Goal: Transaction & Acquisition: Obtain resource

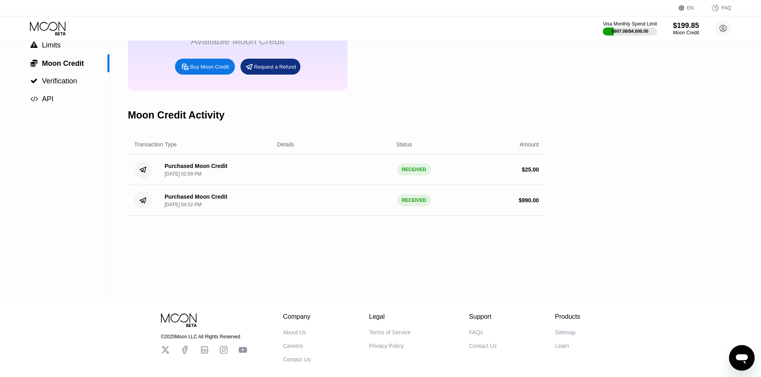
scroll to position [77, 0]
click at [211, 67] on div "Buy Moon Credit" at bounding box center [205, 67] width 60 height 16
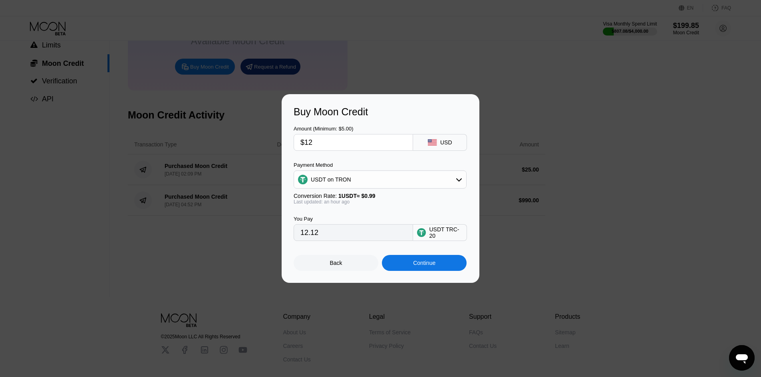
click at [345, 57] on div at bounding box center [383, 188] width 767 height 377
click at [344, 263] on div "Back" at bounding box center [336, 263] width 85 height 16
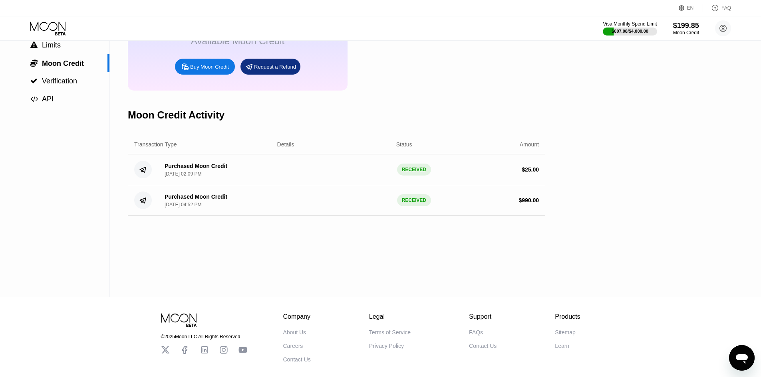
scroll to position [0, 0]
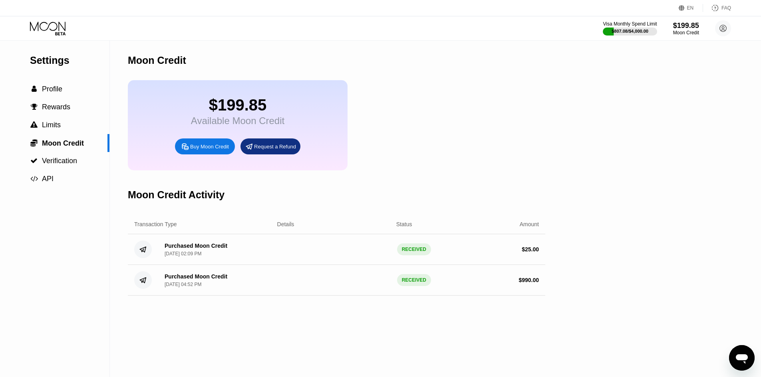
click at [189, 149] on div "Buy Moon Credit" at bounding box center [205, 147] width 60 height 16
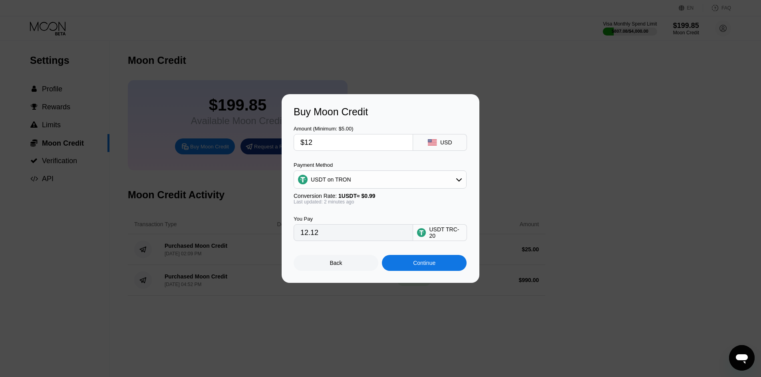
click at [323, 139] on input "$12" at bounding box center [353, 143] width 106 height 16
type input "$1"
type input "1.01"
type input "$11"
type input "11.11"
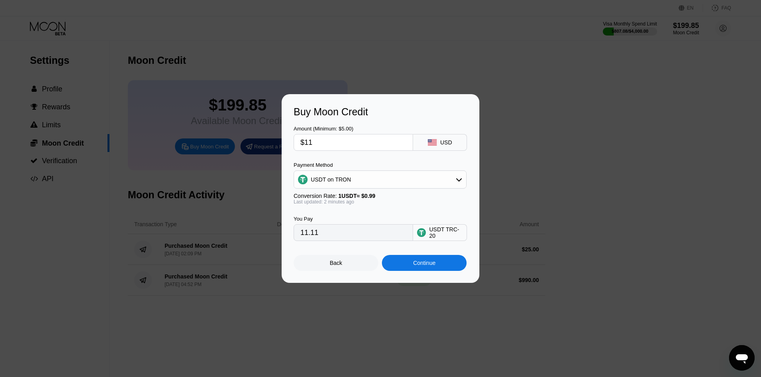
type input "$11"
click at [407, 267] on div "Continue" at bounding box center [424, 263] width 85 height 16
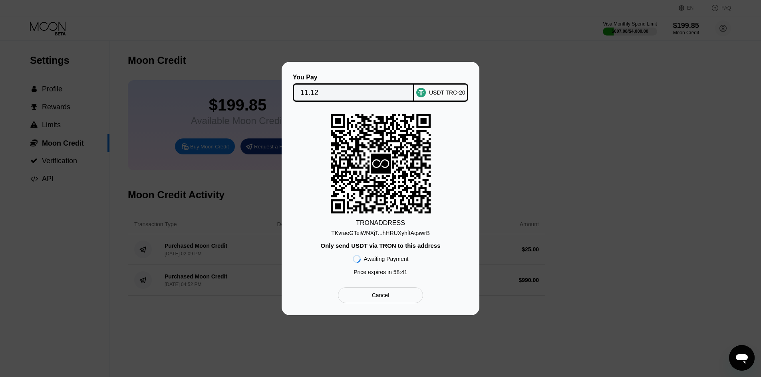
click at [310, 43] on div at bounding box center [383, 188] width 767 height 377
click at [401, 299] on div "Cancel" at bounding box center [380, 296] width 85 height 16
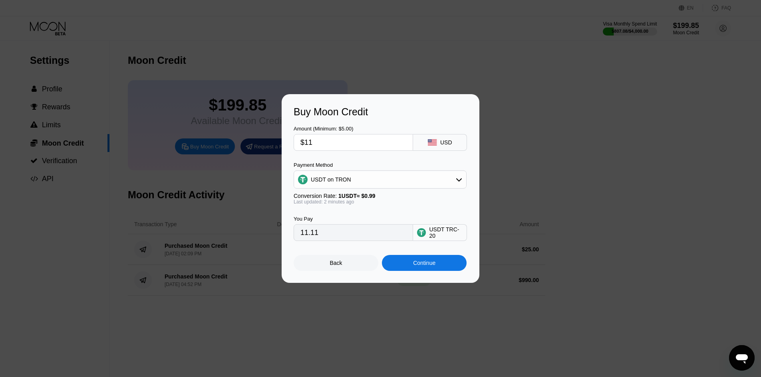
click at [325, 140] on input "$11" at bounding box center [353, 143] width 106 height 16
type input "$11.5"
type input "11.62"
type input "$11.5"
click at [424, 266] on div "Continue" at bounding box center [424, 263] width 22 height 6
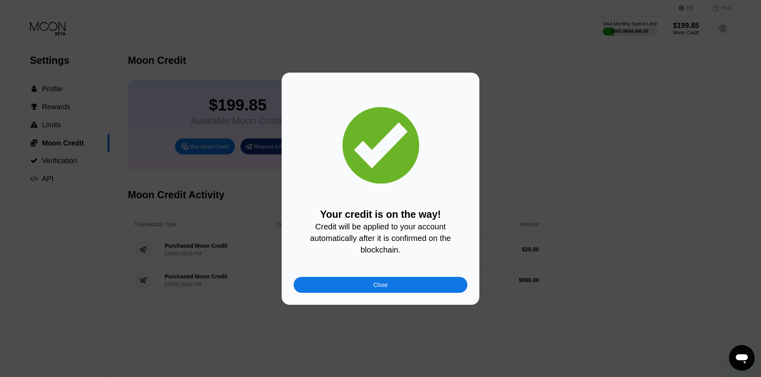
click at [428, 285] on div "Close" at bounding box center [381, 285] width 174 height 16
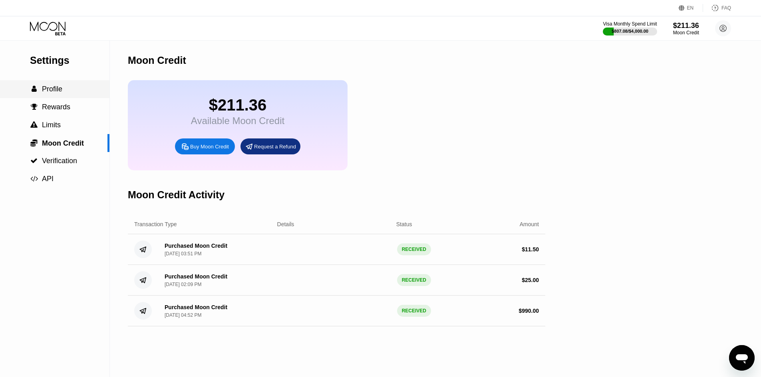
click at [58, 97] on div " Profile" at bounding box center [54, 89] width 109 height 18
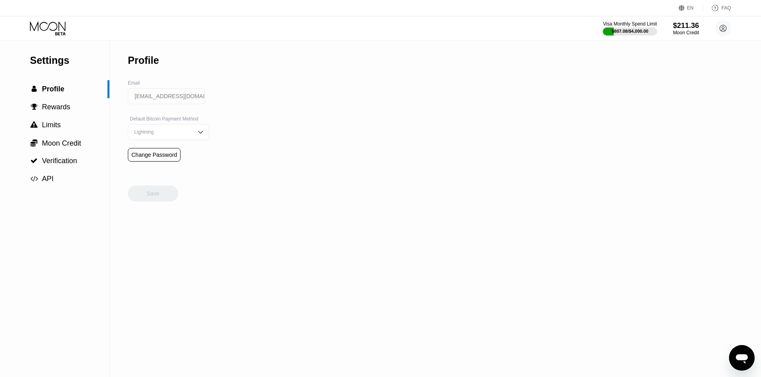
click at [48, 24] on icon at bounding box center [48, 29] width 37 height 14
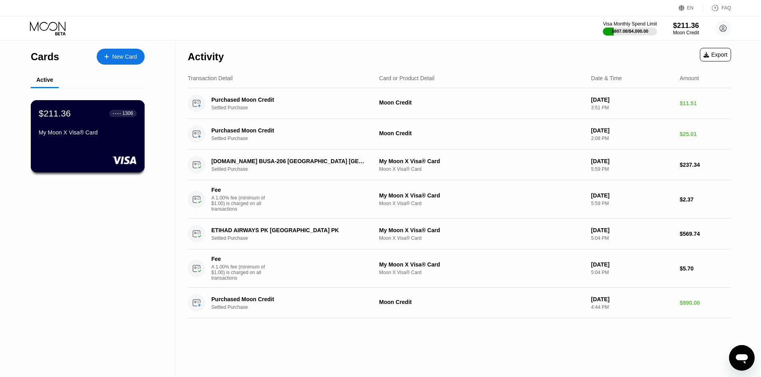
click at [103, 133] on div "My Moon X Visa® Card" at bounding box center [88, 132] width 98 height 6
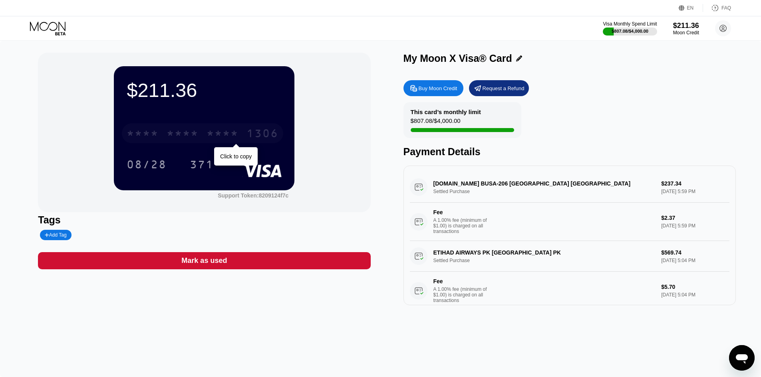
click at [211, 129] on div "* * * *" at bounding box center [222, 134] width 32 height 13
drag, startPoint x: 692, startPoint y: 12, endPoint x: 688, endPoint y: 20, distance: 8.0
click at [691, 12] on div "EN Language Select an item Save FAQ" at bounding box center [380, 8] width 761 height 16
click at [688, 24] on div "$211.36" at bounding box center [685, 25] width 27 height 8
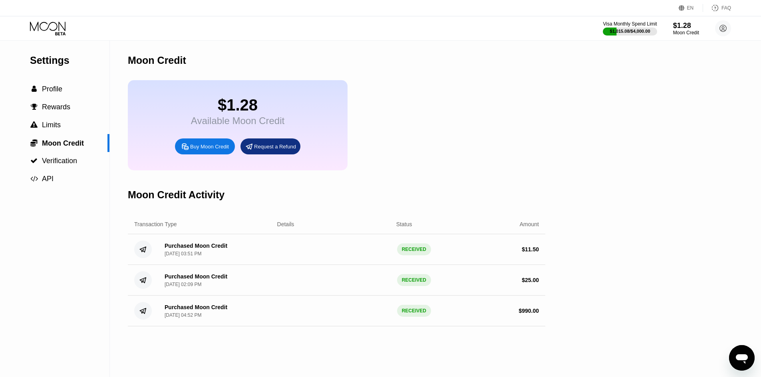
drag, startPoint x: 547, startPoint y: 264, endPoint x: 508, endPoint y: 259, distance: 39.1
click at [508, 259] on div "Settings  Profile  Rewards  Limits  Moon Credit  Verification  API Moon C…" at bounding box center [380, 209] width 761 height 337
click at [491, 253] on div "$ 11.50" at bounding box center [482, 249] width 113 height 6
drag, startPoint x: 230, startPoint y: 110, endPoint x: 255, endPoint y: 114, distance: 25.1
click at [255, 114] on div "$1.28" at bounding box center [237, 105] width 93 height 18
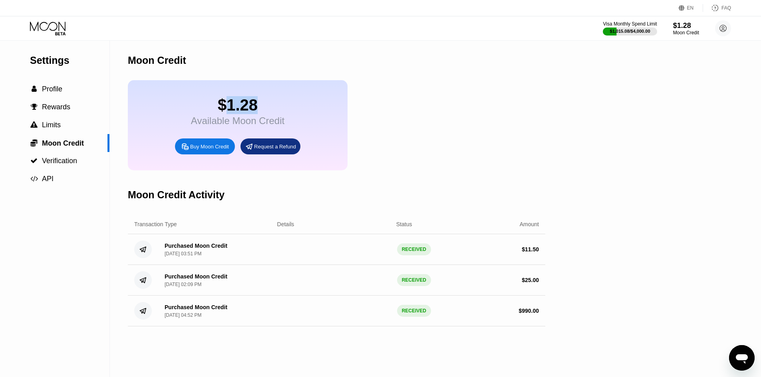
click at [255, 114] on div "$1.28" at bounding box center [237, 105] width 93 height 18
click at [63, 102] on div " Rewards" at bounding box center [54, 107] width 109 height 18
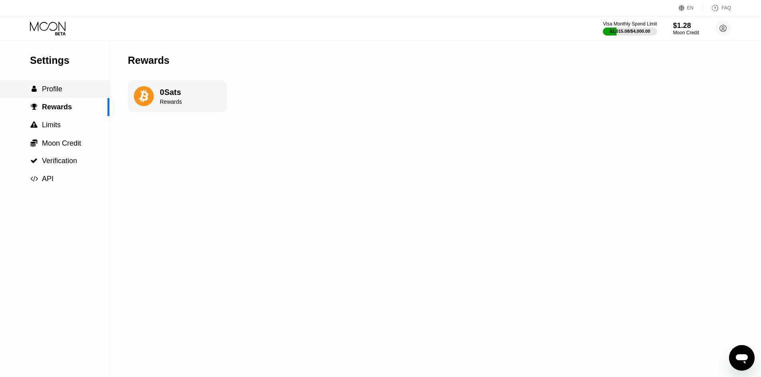
click at [63, 93] on div " Profile" at bounding box center [54, 89] width 109 height 8
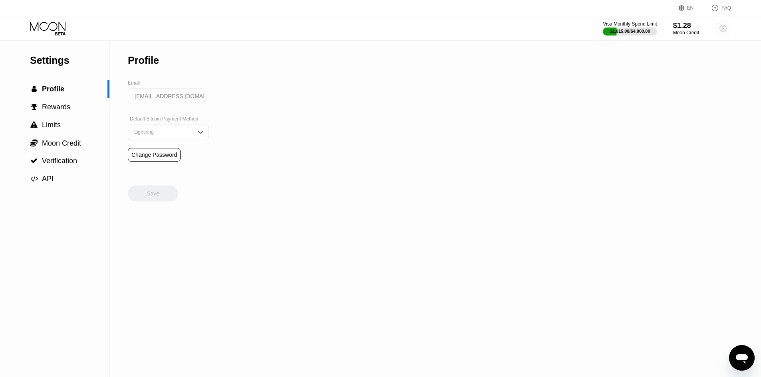
click at [723, 29] on icon at bounding box center [723, 28] width 4 height 4
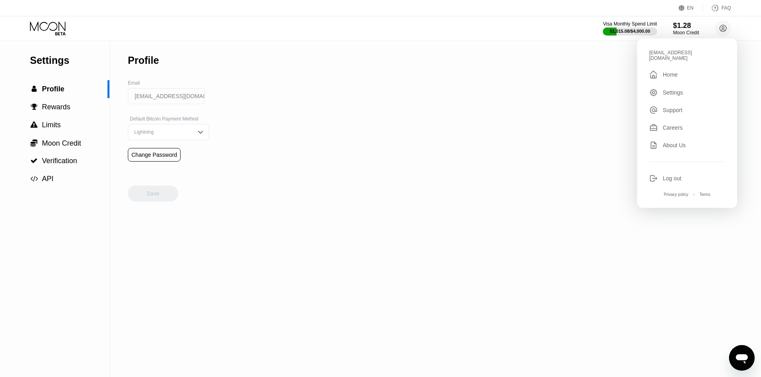
click at [687, 88] on div "Settings" at bounding box center [687, 92] width 76 height 9
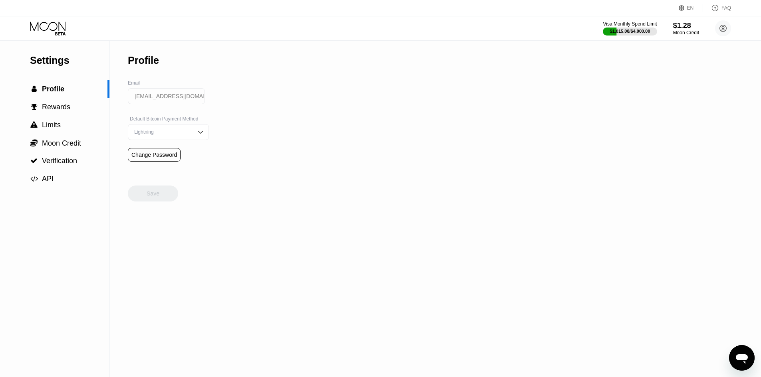
click at [35, 22] on icon at bounding box center [48, 29] width 37 height 14
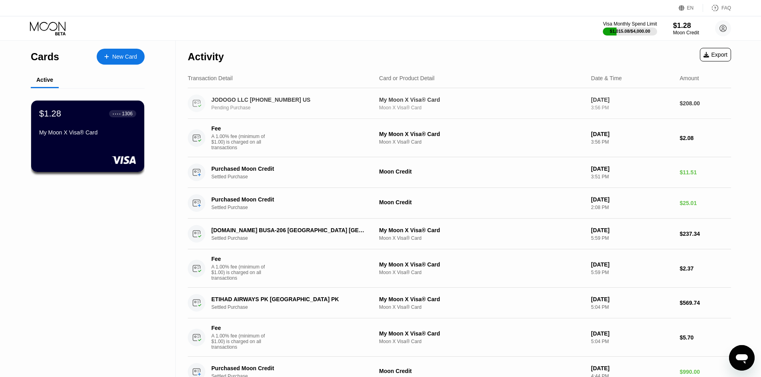
click at [285, 105] on div "JODOGO LLC +13073171724 US Pending Purchase" at bounding box center [294, 104] width 167 height 14
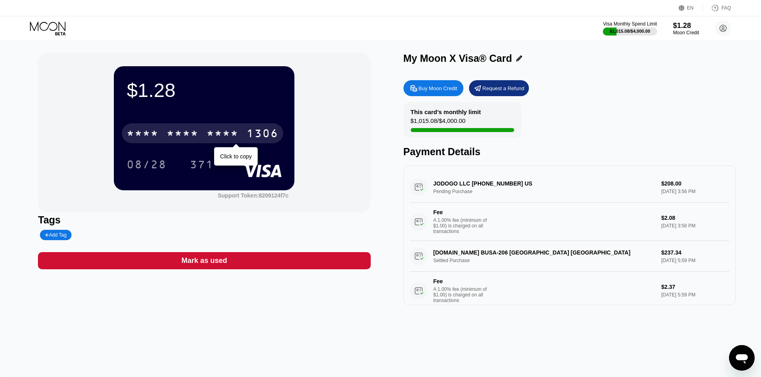
click at [189, 127] on div "* * * * * * * * * * * * 1306" at bounding box center [202, 133] width 161 height 20
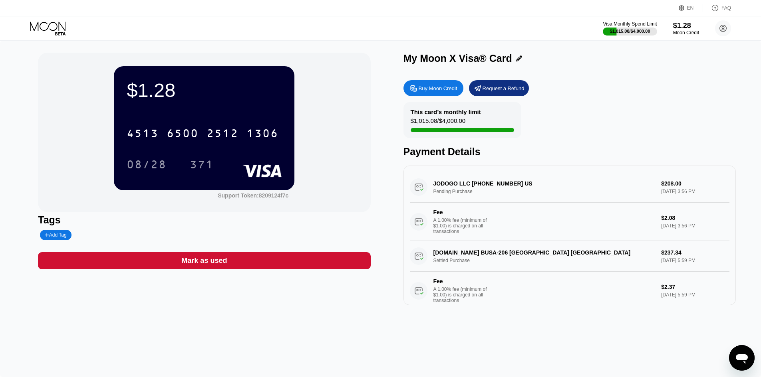
click at [676, 37] on div "Visa Monthly Spend Limit $1,015.08 / $4,000.00 $1.28 Moon Credit crescentcargo@…" at bounding box center [380, 28] width 761 height 24
click at [684, 24] on div "$1.28" at bounding box center [685, 25] width 27 height 8
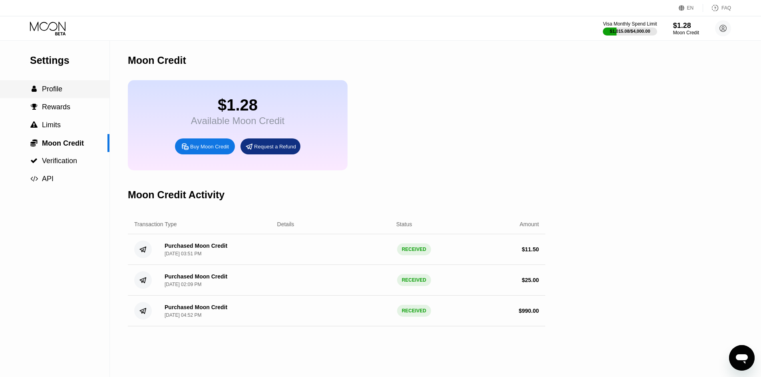
click at [51, 86] on div " Profile" at bounding box center [54, 89] width 109 height 18
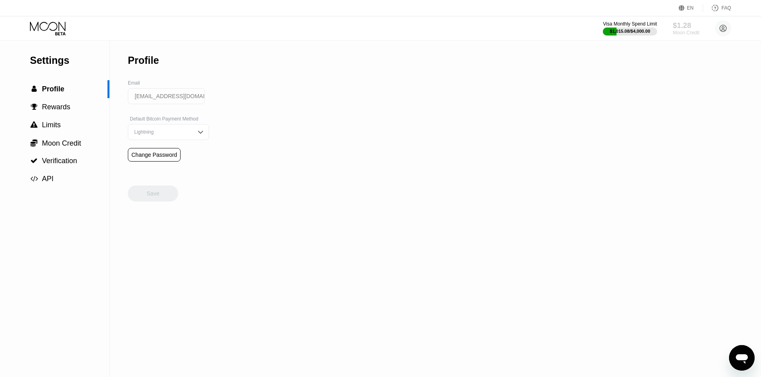
click at [686, 34] on div "Moon Credit" at bounding box center [685, 33] width 27 height 6
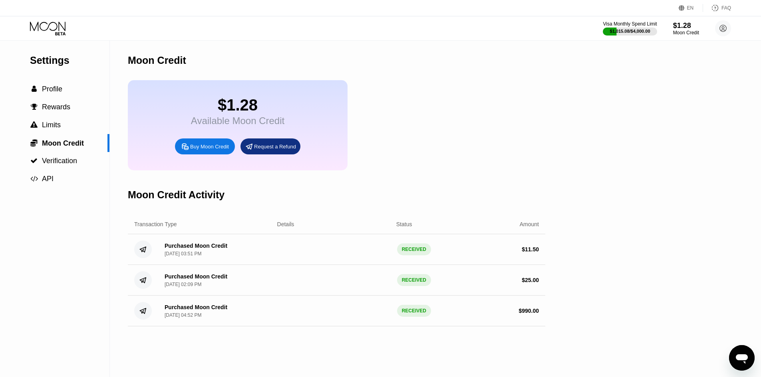
click at [265, 148] on div "Request a Refund" at bounding box center [270, 147] width 60 height 16
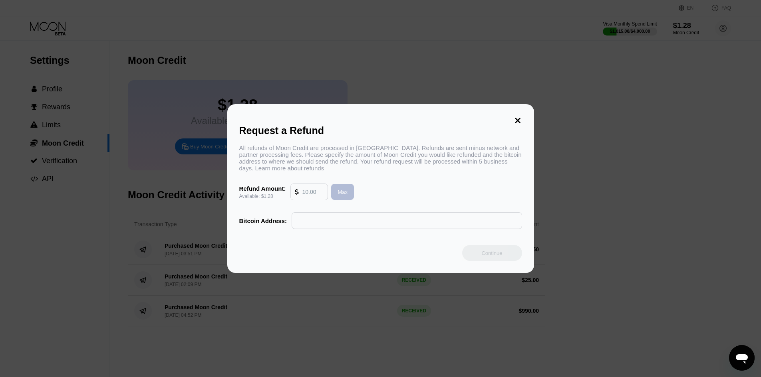
click at [344, 191] on div "Max" at bounding box center [342, 192] width 23 height 16
type input "1.28"
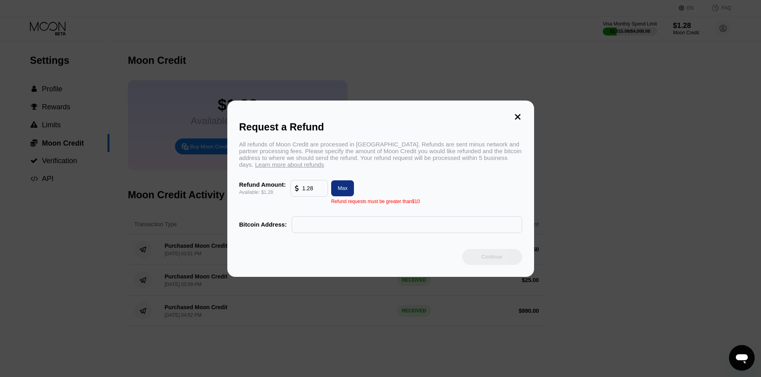
click at [317, 228] on input "text" at bounding box center [407, 225] width 222 height 16
drag, startPoint x: 383, startPoint y: 203, endPoint x: 413, endPoint y: 210, distance: 30.5
click at [413, 210] on div "All refunds of Moon Credit are processed in Bitcoin. Refunds are sent minus net…" at bounding box center [380, 187] width 283 height 92
click at [430, 200] on div "All refunds of Moon Credit are processed in Bitcoin. Refunds are sent minus net…" at bounding box center [380, 187] width 283 height 92
click at [517, 115] on icon at bounding box center [517, 117] width 9 height 9
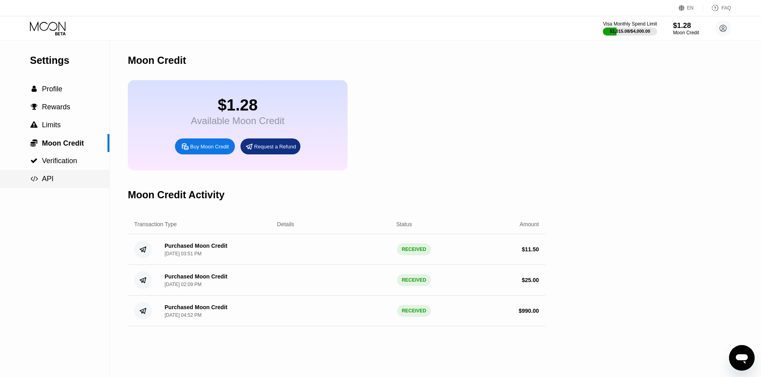
click at [97, 182] on div " API" at bounding box center [54, 179] width 109 height 8
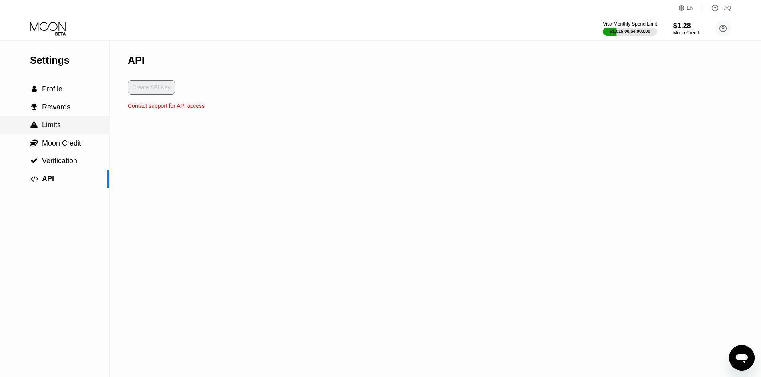
click at [61, 133] on div " Limits" at bounding box center [54, 125] width 109 height 18
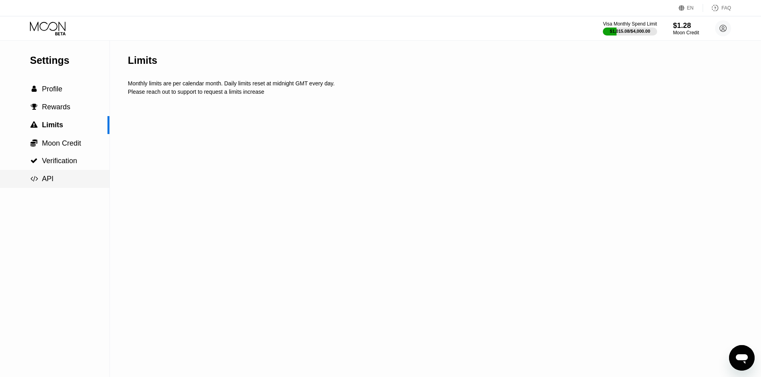
click at [39, 186] on div " API" at bounding box center [54, 179] width 109 height 18
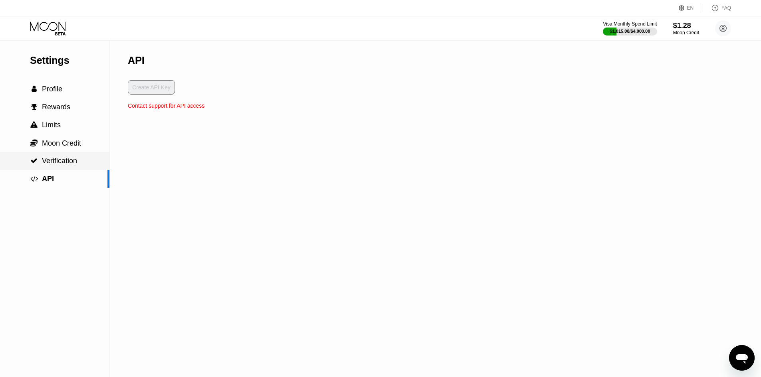
click at [65, 165] on span "Verification" at bounding box center [59, 161] width 35 height 8
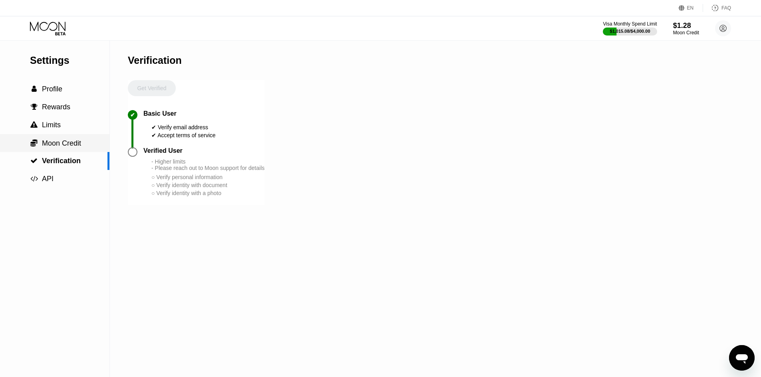
click at [68, 152] on div " Moon Credit" at bounding box center [54, 143] width 109 height 18
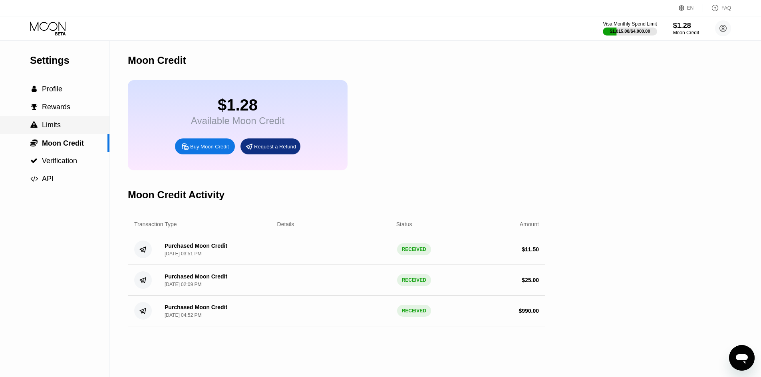
click at [59, 129] on span "Limits" at bounding box center [51, 125] width 19 height 8
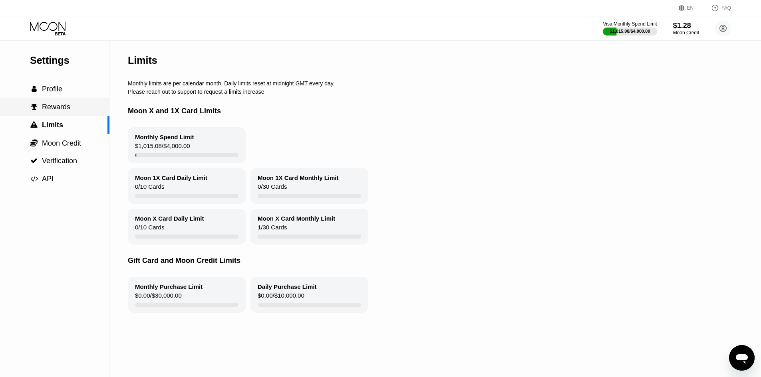
click at [65, 103] on div " Rewards" at bounding box center [54, 107] width 109 height 18
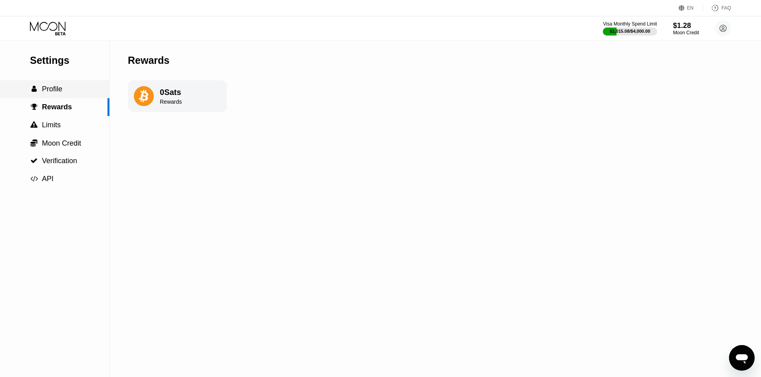
click at [62, 88] on div " Profile" at bounding box center [54, 89] width 109 height 8
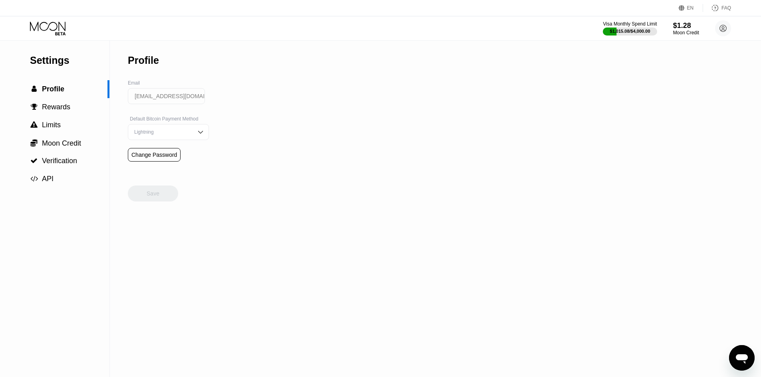
click at [51, 28] on icon at bounding box center [48, 29] width 37 height 14
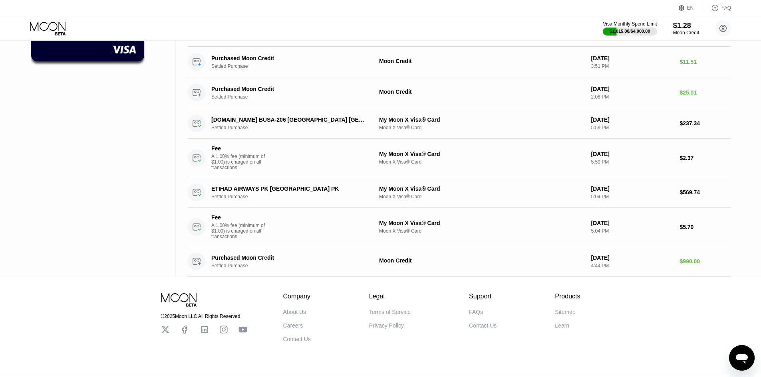
scroll to position [120, 0]
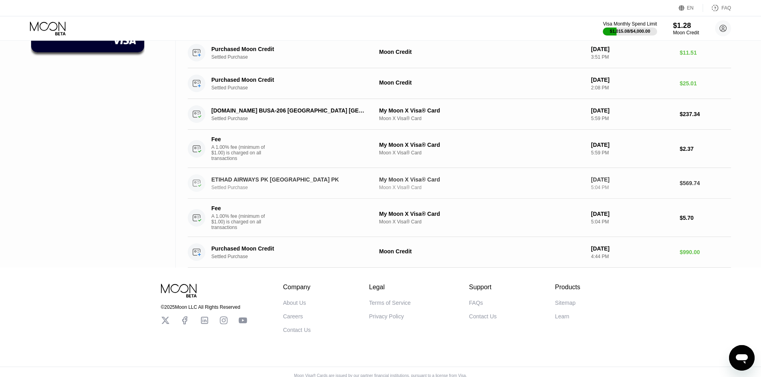
click at [295, 190] on div "Settled Purchase" at bounding box center [294, 188] width 167 height 6
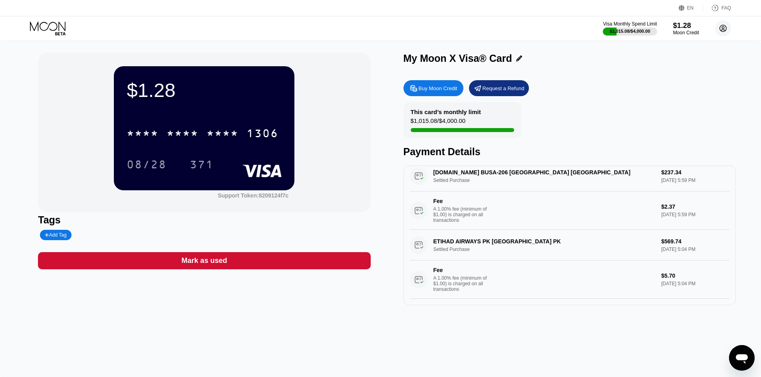
click at [726, 32] on circle at bounding box center [723, 28] width 16 height 16
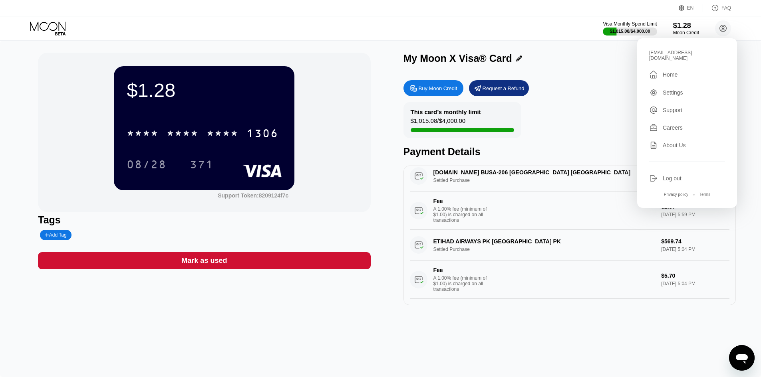
click at [413, 70] on div "My Moon X Visa® Card Buy Moon Credit Request a Refund This card’s monthly limit…" at bounding box center [569, 179] width 332 height 253
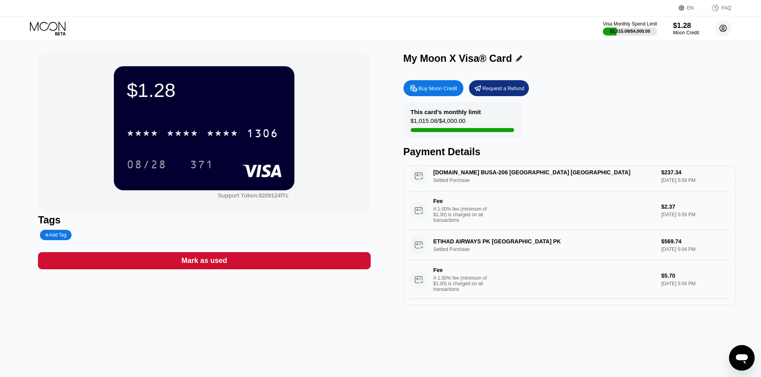
click at [722, 29] on circle at bounding box center [723, 28] width 16 height 16
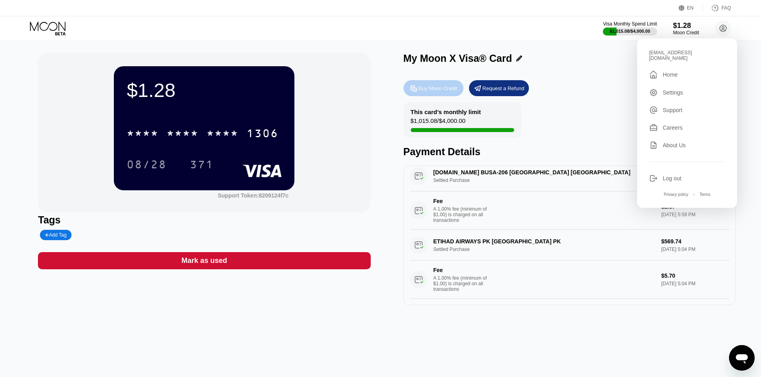
click at [450, 94] on div "Buy Moon Credit" at bounding box center [433, 88] width 60 height 16
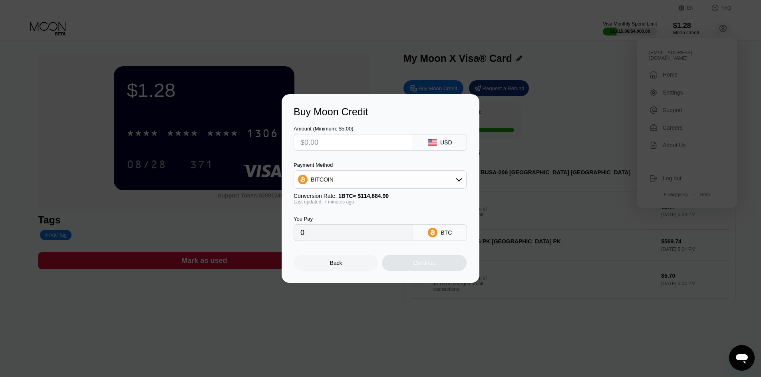
click at [353, 139] on input "text" at bounding box center [353, 143] width 106 height 16
click at [354, 139] on input "text" at bounding box center [353, 143] width 106 height 16
click at [383, 179] on div "BITCOIN" at bounding box center [380, 180] width 172 height 16
click at [384, 217] on div "USDT on TRON" at bounding box center [384, 219] width 151 height 6
type input "0.00"
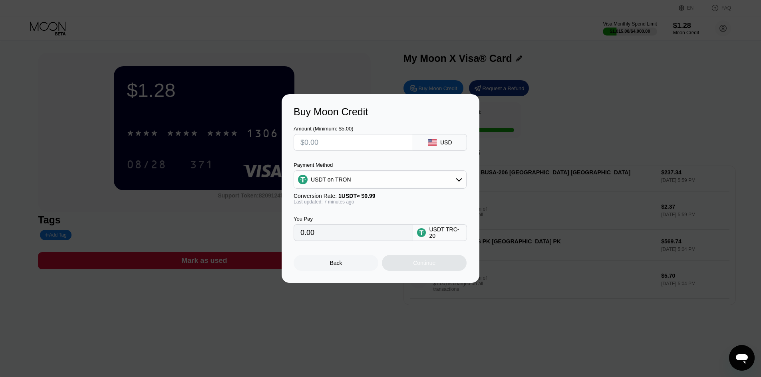
click at [329, 148] on input "text" at bounding box center [353, 143] width 106 height 16
type input "$1"
type input "1.01"
type input "0.00"
type input "$2"
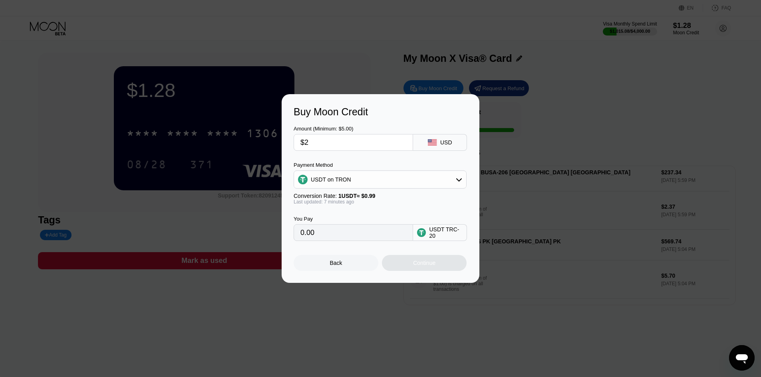
type input "2.02"
type input "0.00"
type input "$5"
type input "5.05"
type input "$5"
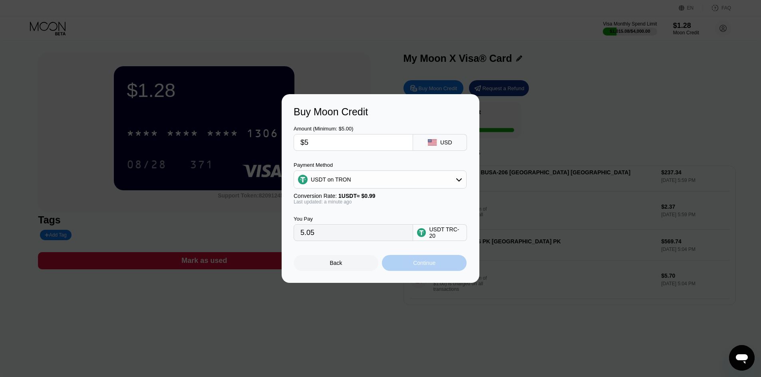
click at [448, 268] on div "Continue" at bounding box center [424, 263] width 85 height 16
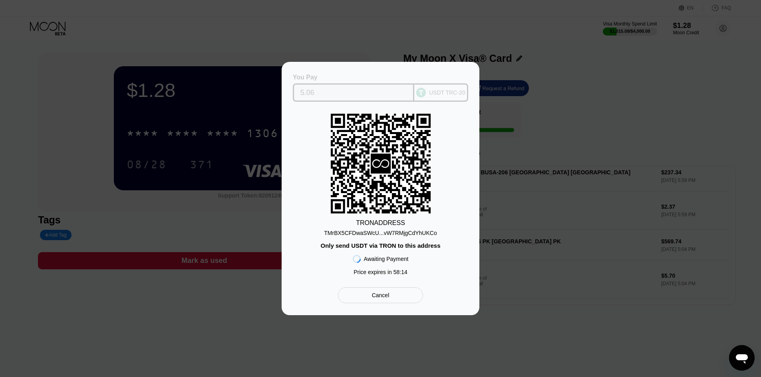
click at [342, 89] on input "5.06" at bounding box center [353, 93] width 107 height 16
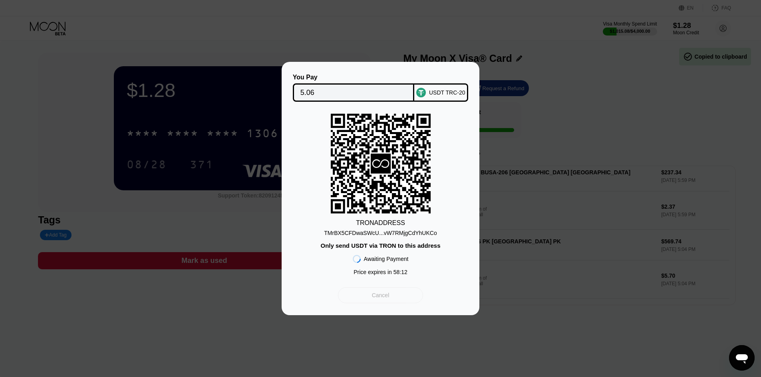
click at [376, 297] on div "Cancel" at bounding box center [381, 295] width 18 height 7
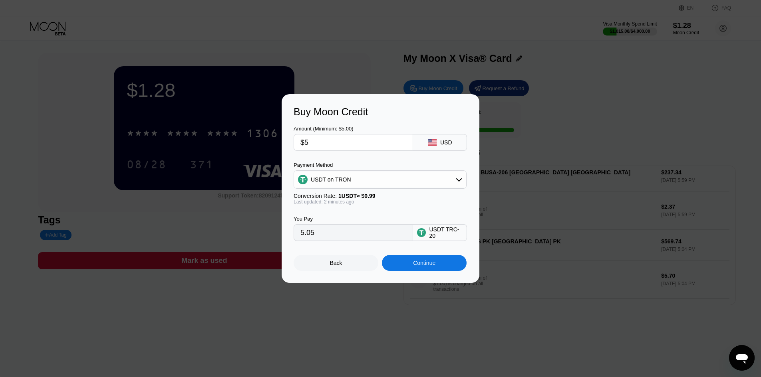
click at [345, 143] on input "$5" at bounding box center [353, 143] width 106 height 16
type input "$1"
type input "1.01"
type input "$14"
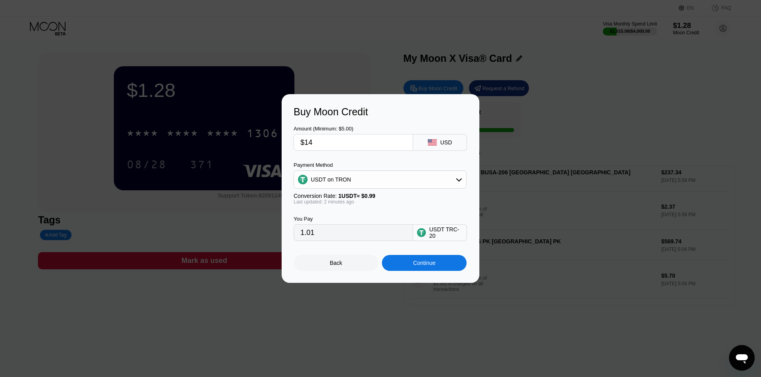
type input "14.14"
type input "$14.8"
type input "14.95"
type input "$14.86"
type input "15.01"
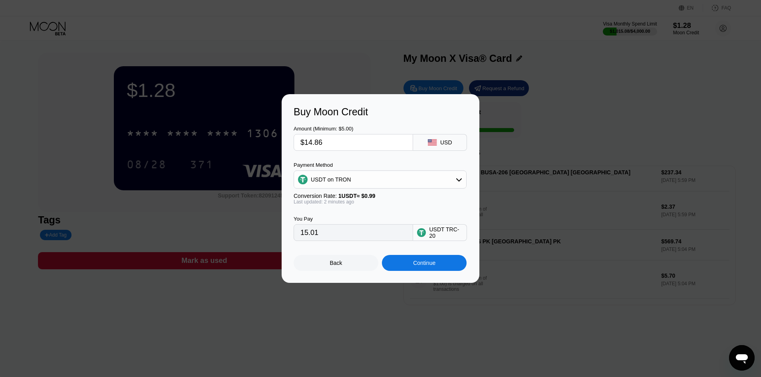
type input "$14.86"
click at [430, 264] on div "Continue" at bounding box center [424, 263] width 22 height 6
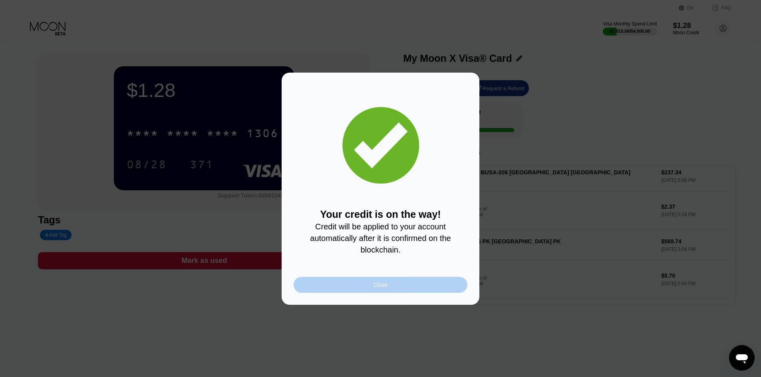
click at [386, 283] on div "Close" at bounding box center [381, 285] width 174 height 16
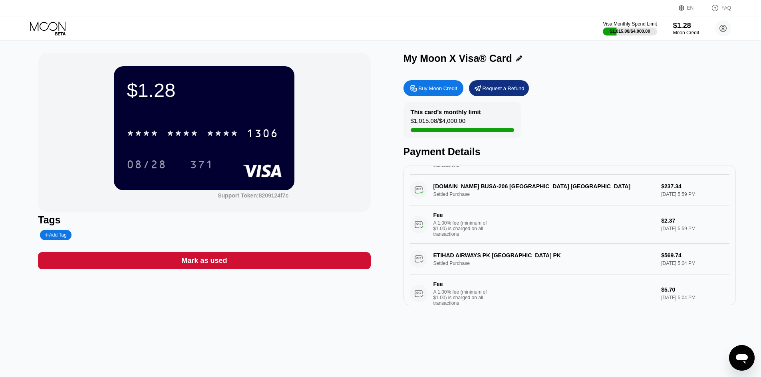
scroll to position [128, 0]
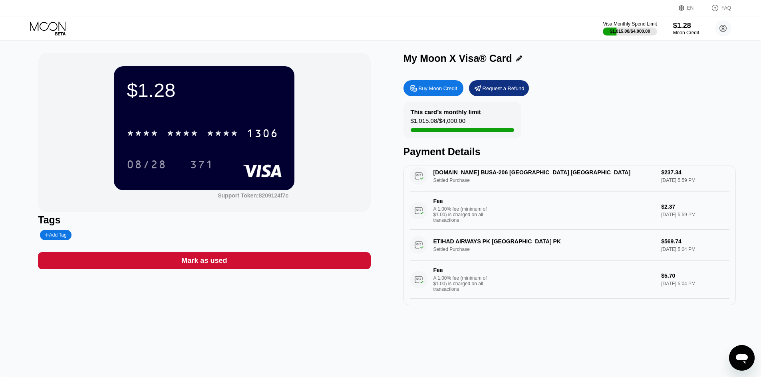
click at [685, 38] on div "Visa Monthly Spend Limit $1,015.08 / $4,000.00 $1.28 Moon Credit crescentcargo@…" at bounding box center [380, 28] width 761 height 24
click at [683, 32] on div "Moon Credit" at bounding box center [685, 33] width 27 height 6
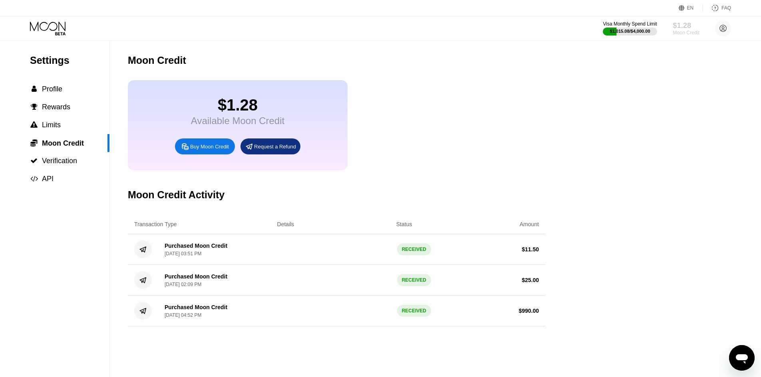
click at [683, 32] on div "Moon Credit" at bounding box center [685, 33] width 27 height 6
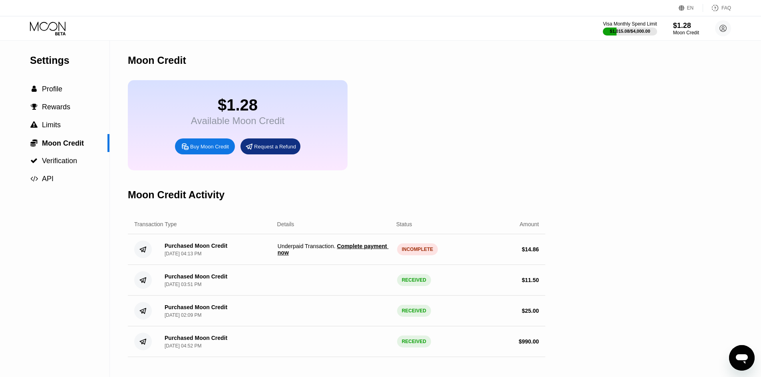
click at [380, 256] on span "Complete payment now" at bounding box center [333, 249] width 111 height 13
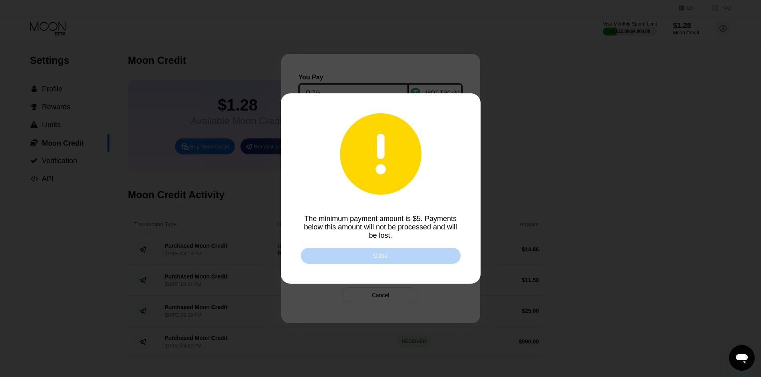
click at [379, 250] on div "Close" at bounding box center [381, 256] width 160 height 16
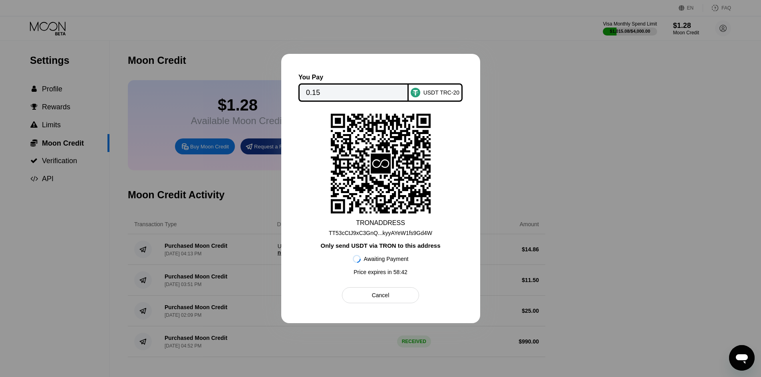
click at [391, 303] on div "Cancel" at bounding box center [380, 296] width 77 height 16
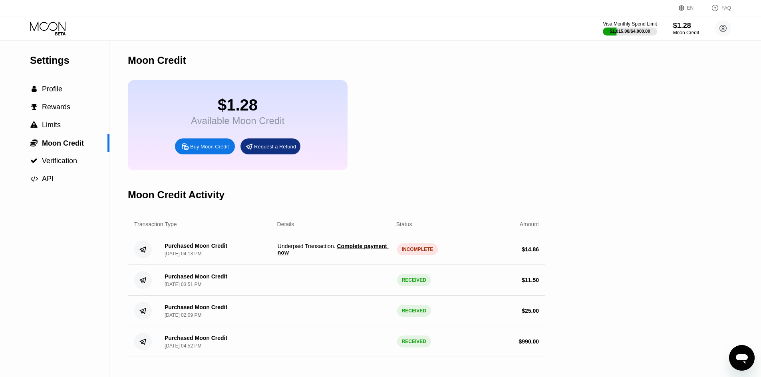
drag, startPoint x: 522, startPoint y: 260, endPoint x: 537, endPoint y: 258, distance: 14.9
click at [537, 253] on div "$ 14.86" at bounding box center [530, 249] width 17 height 6
click at [357, 254] on span "Complete payment now" at bounding box center [333, 249] width 111 height 13
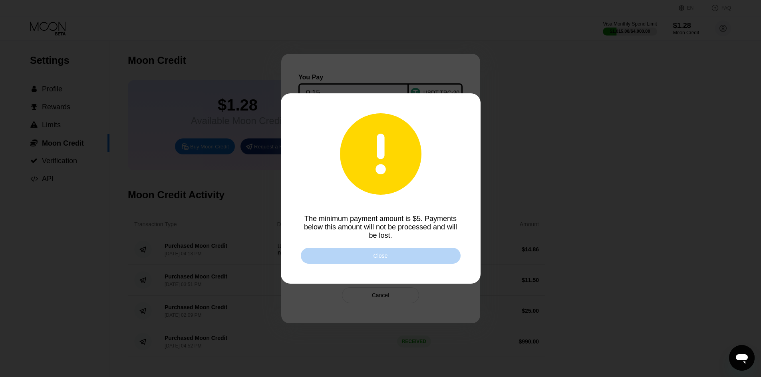
click at [394, 254] on div "Close" at bounding box center [381, 256] width 160 height 16
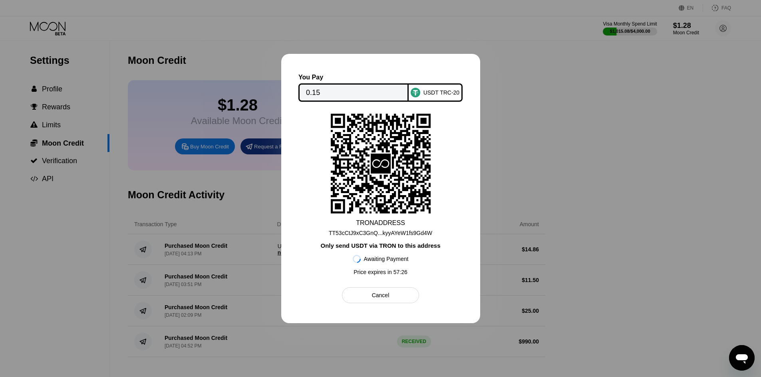
click at [689, 83] on div at bounding box center [380, 188] width 761 height 377
click at [389, 216] on div "TRON ADDRESS TT53cCtJ9xC3GnQ...kyyAYeW1fs9Gd4W Only send USDT via TRON to this …" at bounding box center [380, 197] width 157 height 166
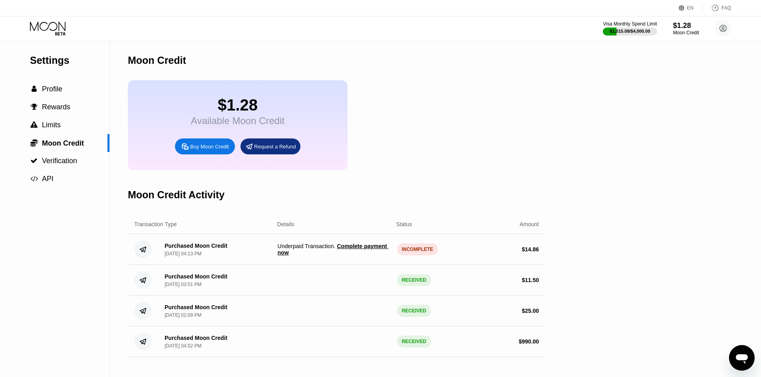
click at [356, 256] on span "Complete payment now" at bounding box center [333, 249] width 111 height 13
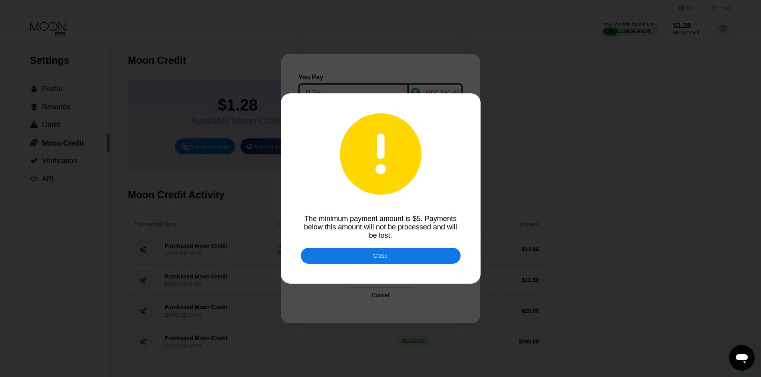
click at [524, 146] on div at bounding box center [383, 188] width 767 height 377
click at [400, 252] on div "Close" at bounding box center [381, 256] width 160 height 16
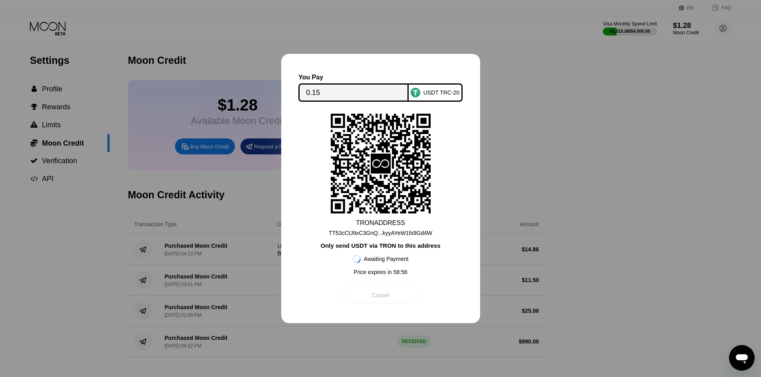
click at [389, 300] on div "Cancel" at bounding box center [380, 296] width 77 height 16
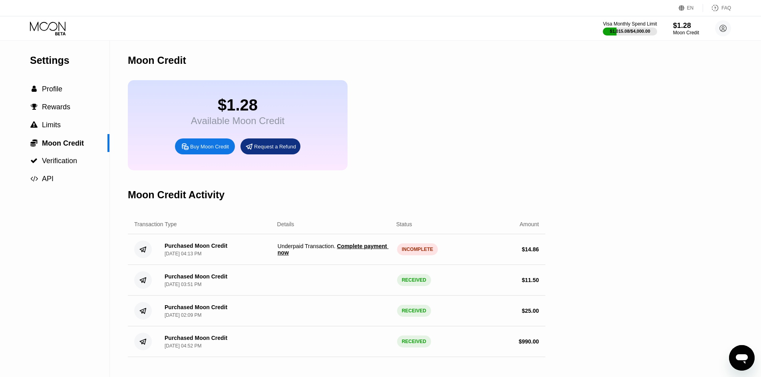
click at [542, 260] on div "Purchased Moon Credit [DATE] 04:13 PM Underpaid Transaction . Complete payment …" at bounding box center [336, 249] width 417 height 31
click at [63, 129] on div " Limits" at bounding box center [54, 125] width 109 height 8
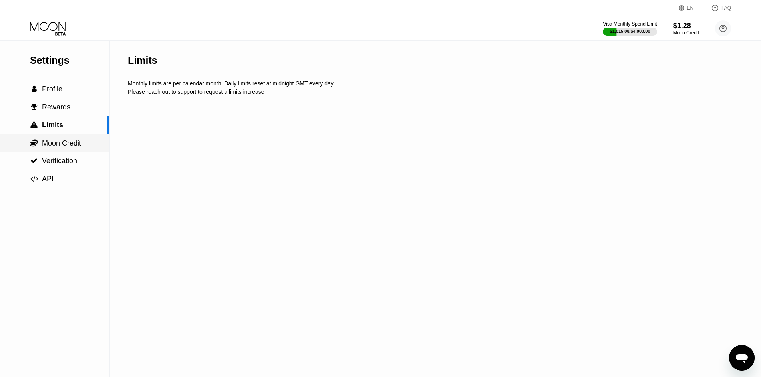
click at [71, 145] on span "Moon Credit" at bounding box center [61, 143] width 39 height 8
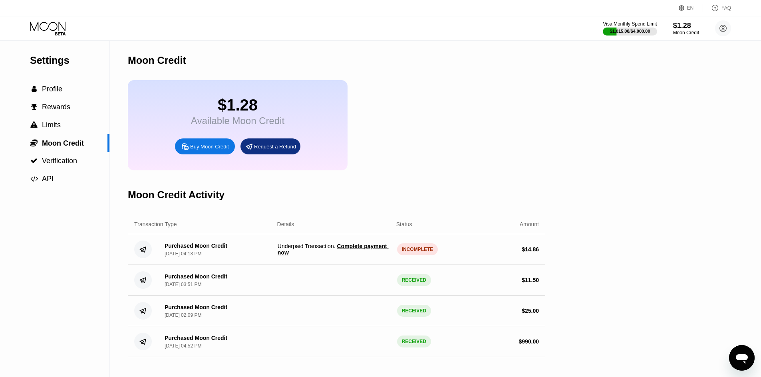
click at [737, 361] on icon "Open messaging window" at bounding box center [741, 358] width 14 height 14
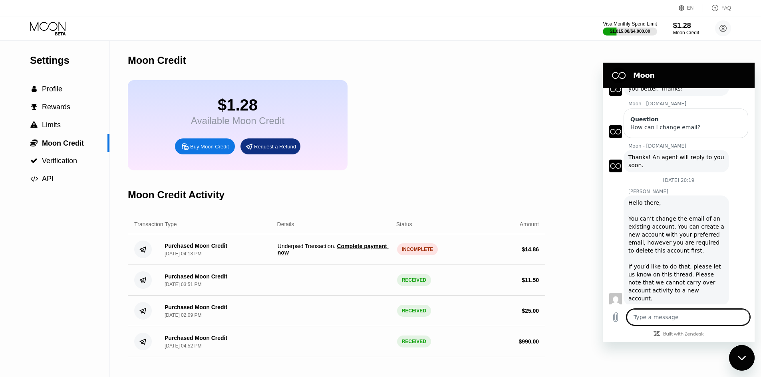
scroll to position [64, 0]
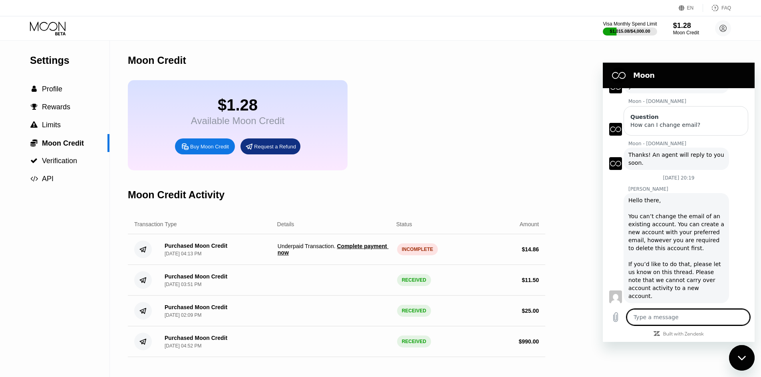
type textarea "P"
type textarea "x"
type textarea "Pa"
type textarea "x"
type textarea "Pai"
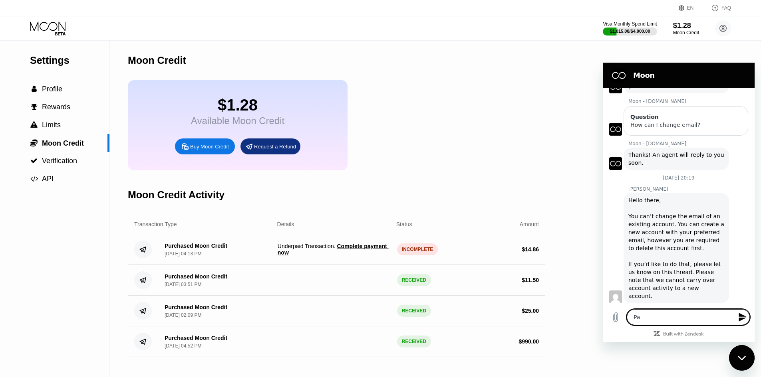
type textarea "x"
type textarea "Paid"
type textarea "x"
type textarea "Paid"
type textarea "x"
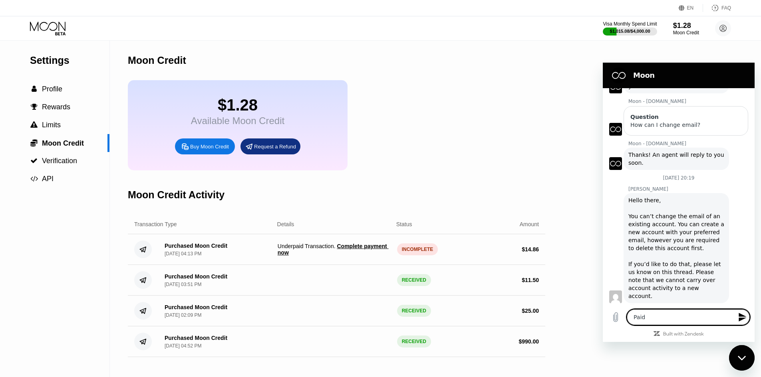
type textarea "Paid t"
type textarea "x"
type textarea "Paid tr"
type textarea "x"
type textarea "Paid tro"
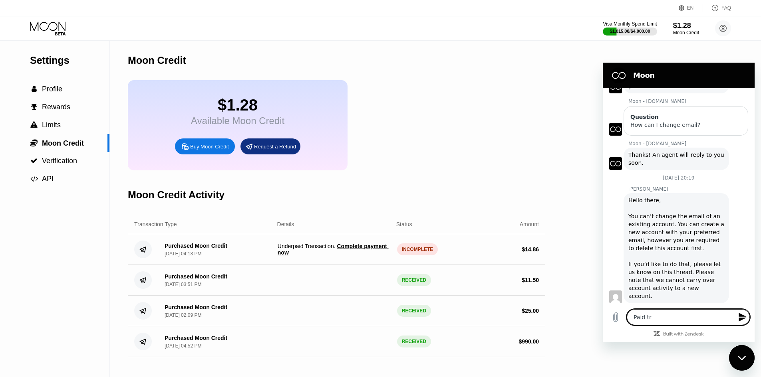
type textarea "x"
type textarea "Paid tron"
type textarea "x"
type textarea "Paid tron"
type textarea "x"
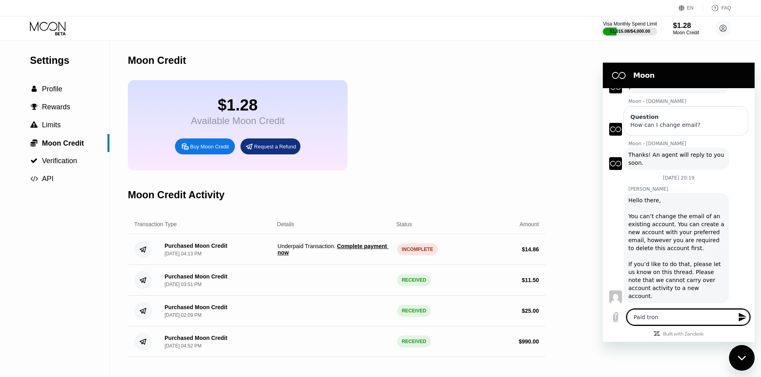
type textarea "Paid tron a"
type textarea "x"
type textarea "Paid tron as"
type textarea "x"
type textarea "Paid tron as"
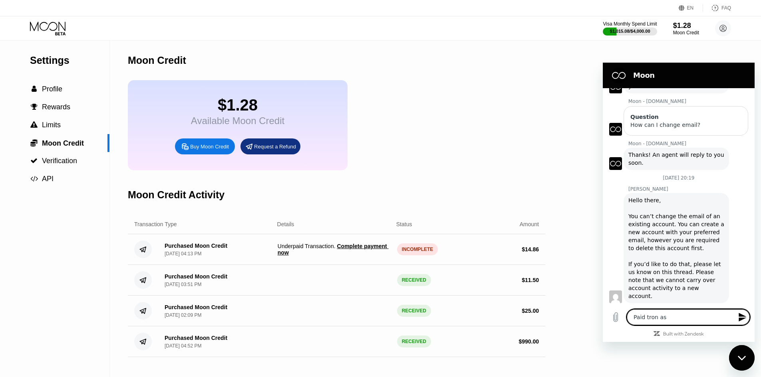
type textarea "x"
type textarea "Paid tron as r"
type textarea "x"
type textarea "Paid tron as re"
type textarea "x"
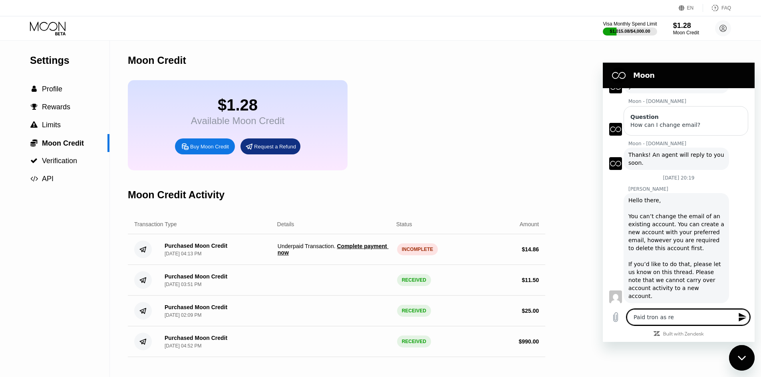
type textarea "Paid tron as req"
type textarea "x"
type textarea "Paid tron as requ"
type textarea "x"
type textarea "Paid tron as reque"
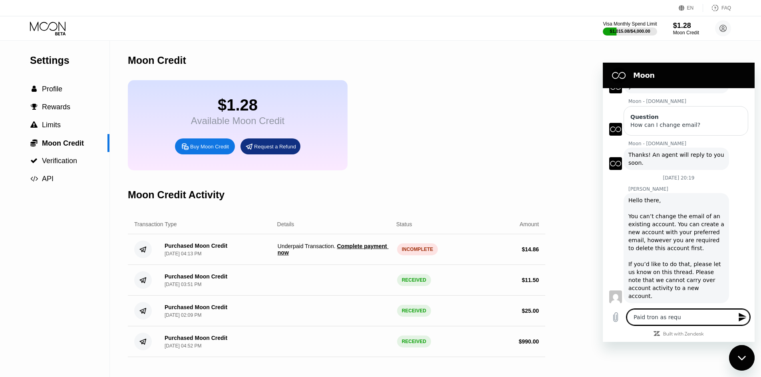
type textarea "x"
type textarea "Paid tron as requee"
type textarea "x"
type textarea "Paid tron as requeer"
type textarea "x"
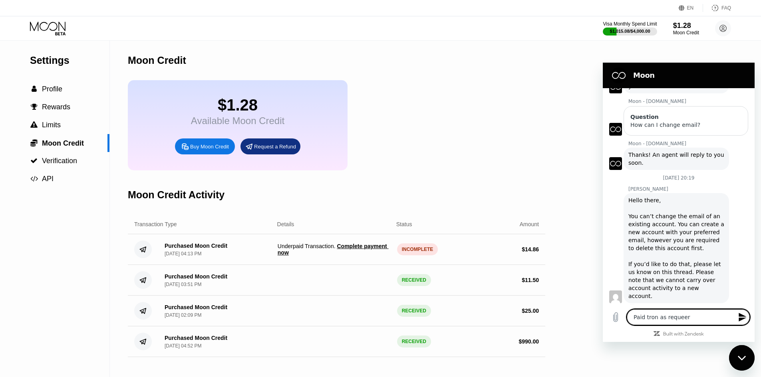
type textarea "Paid tron as requee"
type textarea "x"
type textarea "Paid tron as reque"
type textarea "x"
type textarea "Paid tron as reques"
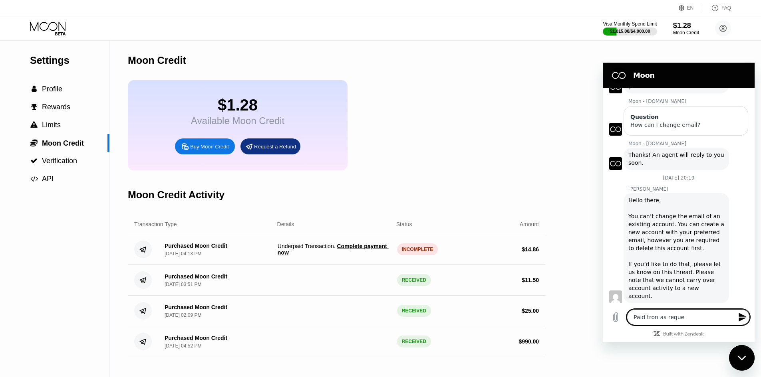
type textarea "x"
type textarea "Paid tron as request"
type textarea "x"
type textarea "Paid tron as requeste"
type textarea "x"
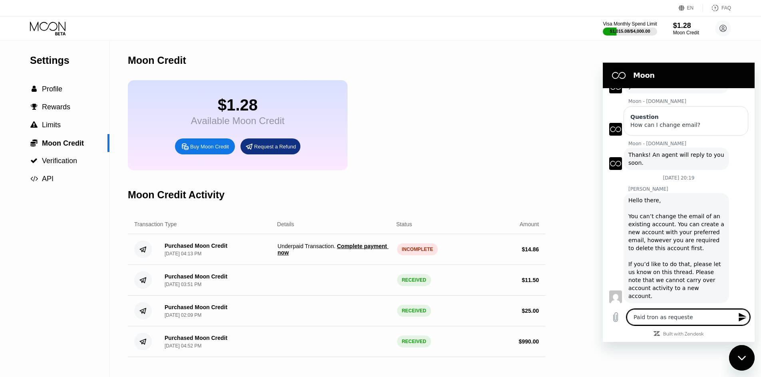
type textarea "Paid tron as requested"
type textarea "x"
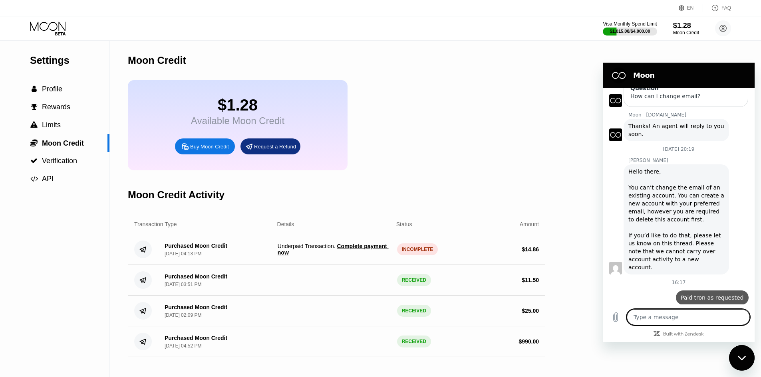
type textarea "x"
type textarea "S"
type textarea "x"
type textarea "St"
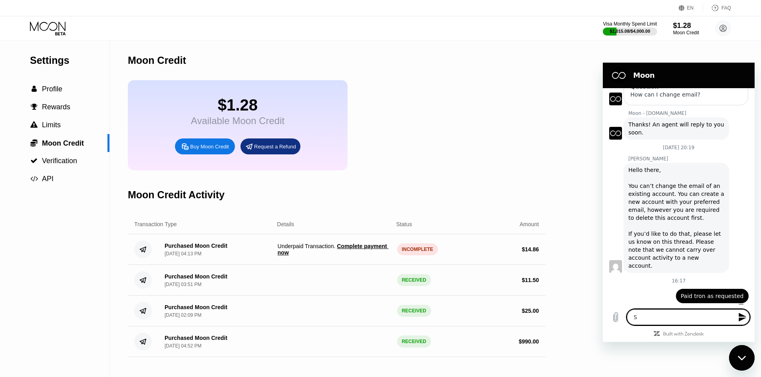
type textarea "x"
type textarea "Sti"
type textarea "x"
type textarea "Stil"
type textarea "x"
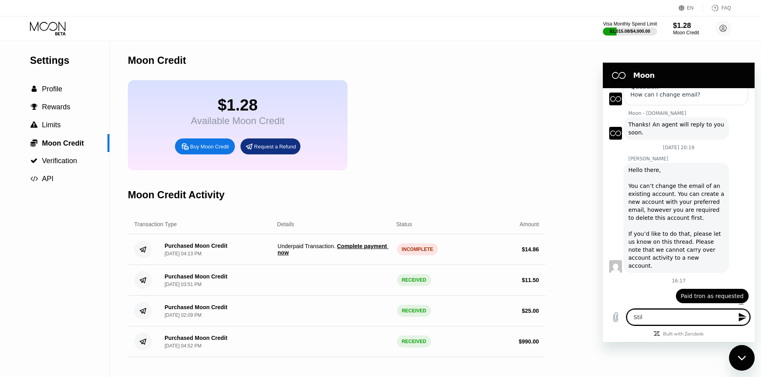
type textarea "Still"
type textarea "x"
type textarea "Still"
type textarea "x"
type textarea "Still t"
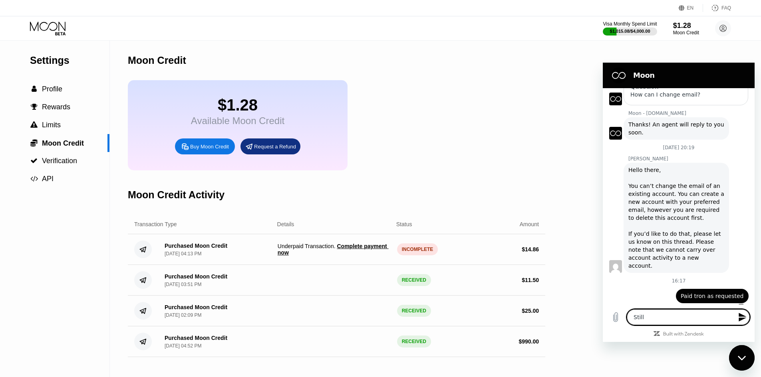
type textarea "x"
type textarea "Still tr"
type textarea "x"
type textarea "Still tra"
type textarea "x"
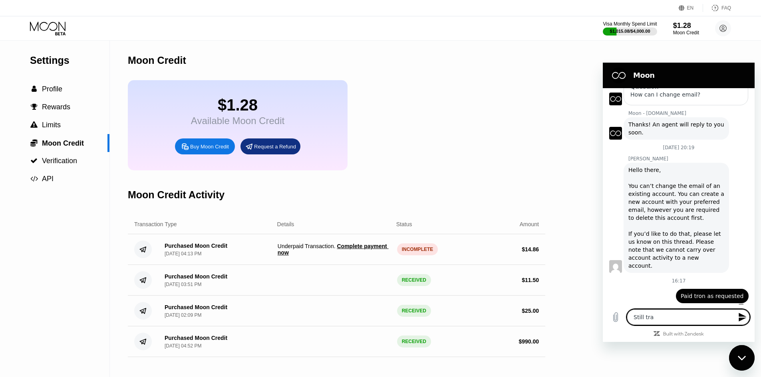
type textarea "Still tran"
type textarea "x"
type textarea "Still trans"
type textarea "x"
type textarea "Still transa"
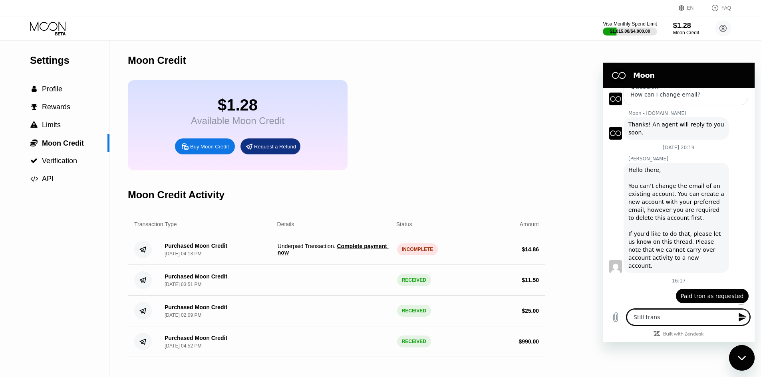
type textarea "x"
type textarea "Still transac"
type textarea "x"
type textarea "Still transact"
type textarea "x"
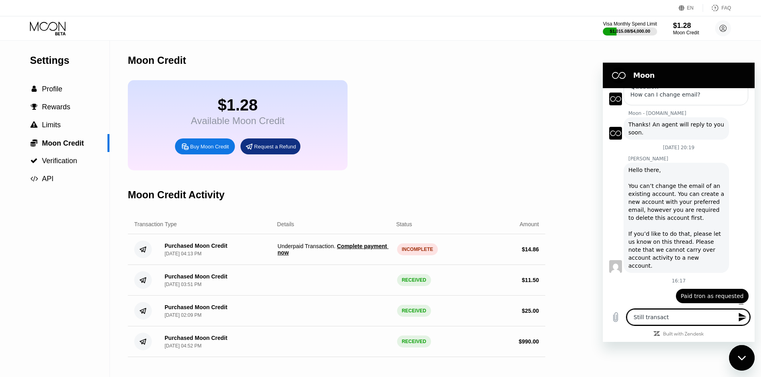
type textarea "Still transacti"
type textarea "x"
type textarea "Still transactio"
type textarea "x"
type textarea "Still transaction"
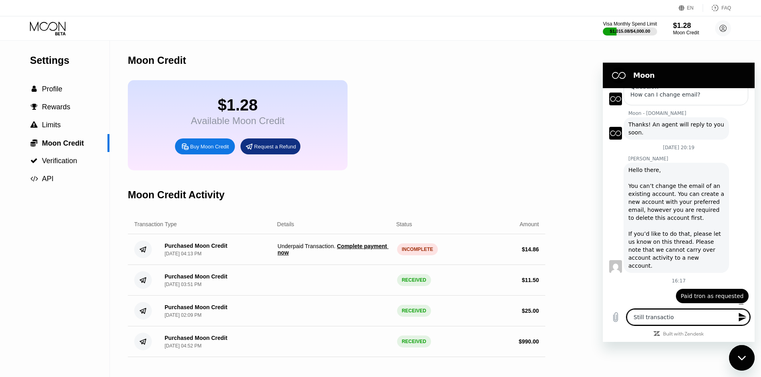
type textarea "x"
type textarea "Still transaction"
type textarea "x"
type textarea "Still transaction i"
type textarea "x"
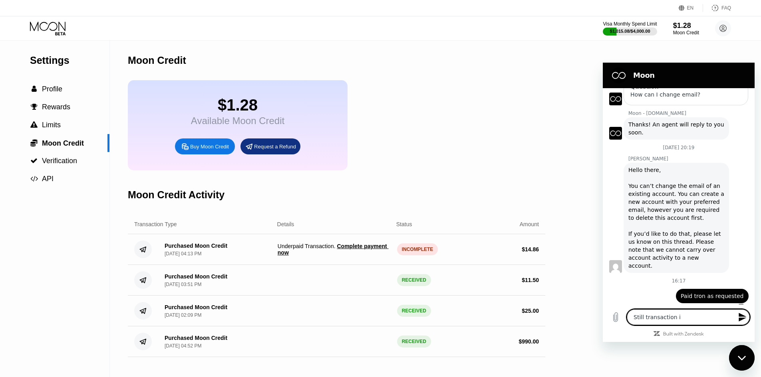
type textarea "Still transaction is"
type textarea "x"
type textarea "Still transaction is"
type textarea "x"
type textarea "Still transaction is s"
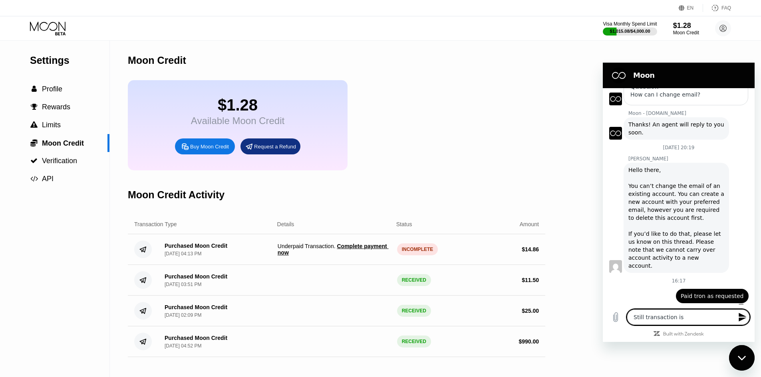
type textarea "x"
type textarea "Still transaction is sh"
type textarea "x"
type textarea "Still transaction is sho"
type textarea "x"
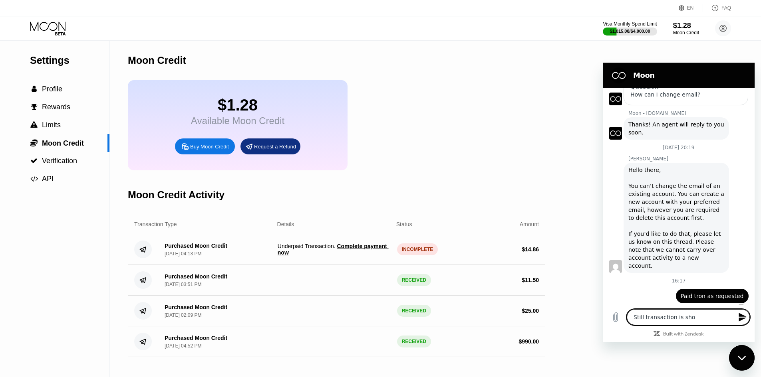
type textarea "Still transaction is show"
type textarea "x"
type textarea "Still transaction is showl"
type textarea "x"
type textarea "Still transaction is showli"
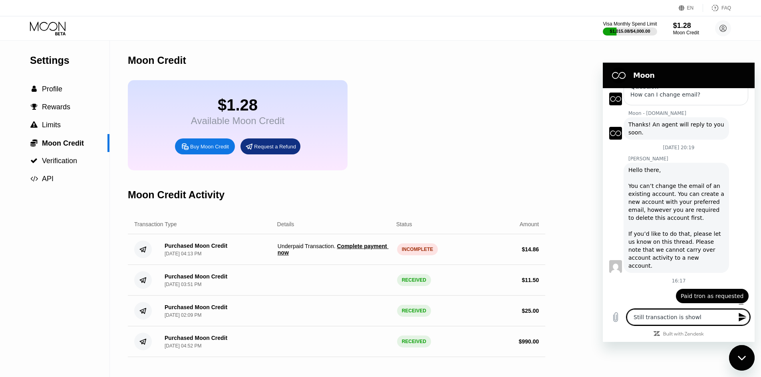
type textarea "x"
type textarea "Still transaction is showlin"
type textarea "x"
type textarea "Still transaction is showli"
type textarea "x"
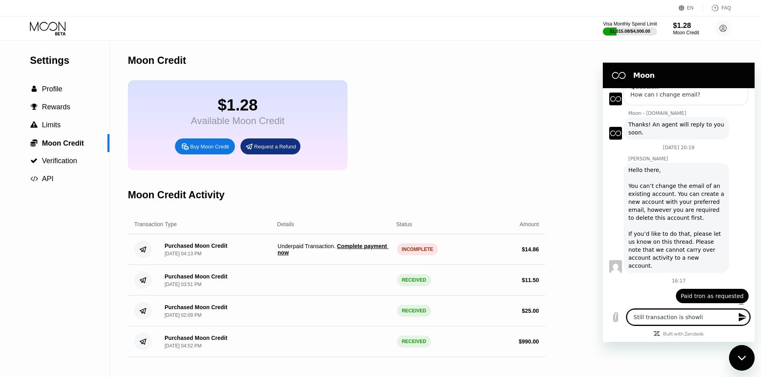
type textarea "Still transaction is showl"
type textarea "x"
type textarea "Still transaction is show"
type textarea "x"
type textarea "Still transaction is showi"
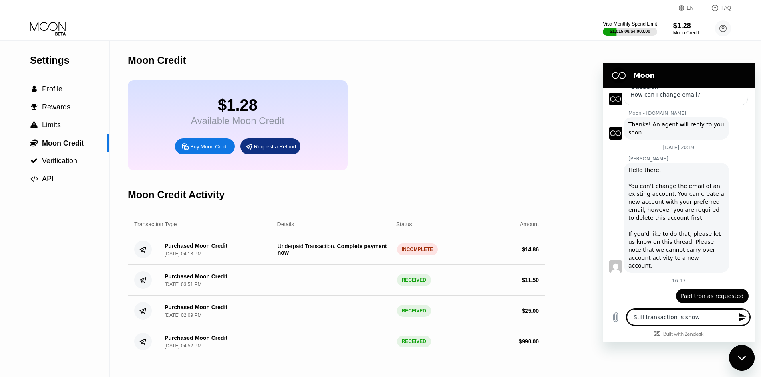
type textarea "x"
type textarea "Still transaction is showin"
type textarea "x"
type textarea "Still transaction is showing"
type textarea "x"
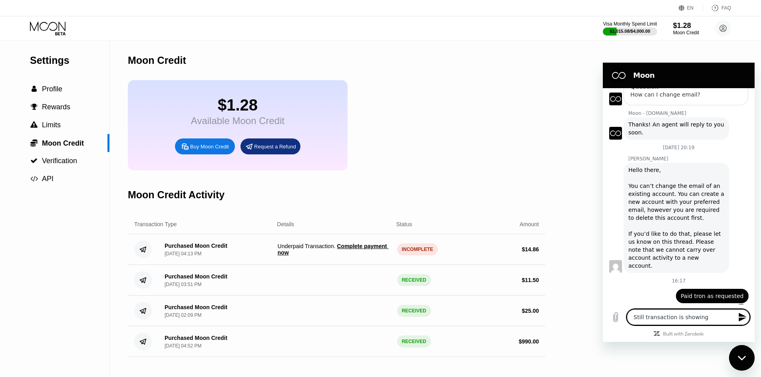
type textarea "Still transaction is showing"
type textarea "x"
type textarea "Still transaction is showing i"
type textarea "x"
type textarea "Still transaction is showing in"
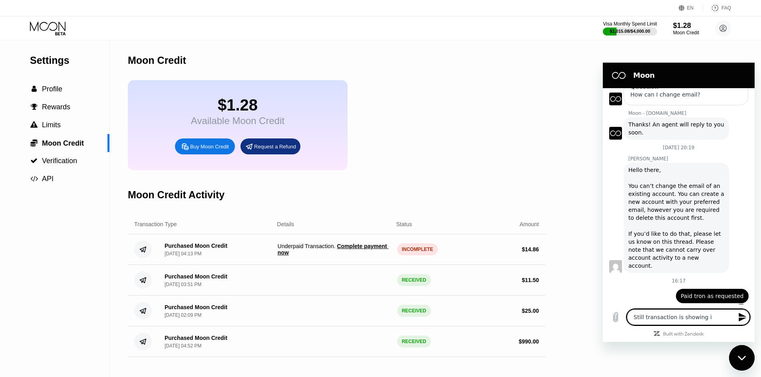
type textarea "x"
type textarea "Still transaction is showing inc"
type textarea "x"
type textarea "Still transaction is showing incm"
type textarea "x"
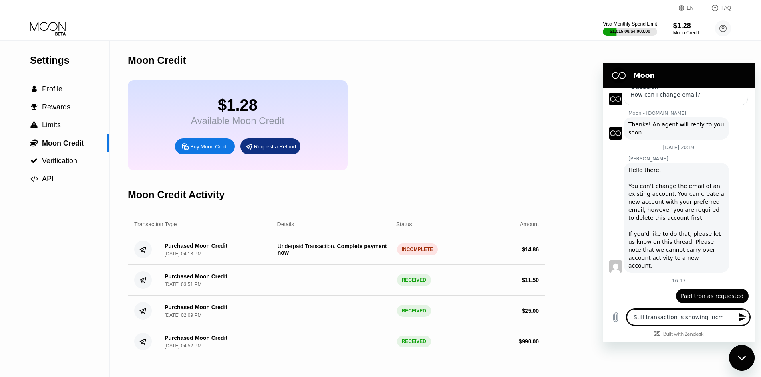
type textarea "Still transaction is showing inc"
type textarea "x"
type textarea "Still transaction is showing incp"
type textarea "x"
type textarea "Still transaction is showing inc"
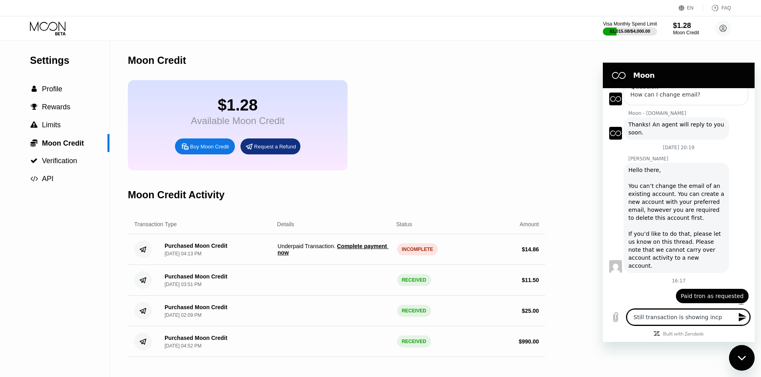
type textarea "x"
type textarea "Still transaction is showing inco"
type textarea "x"
type textarea "Still transaction is showing incom"
type textarea "x"
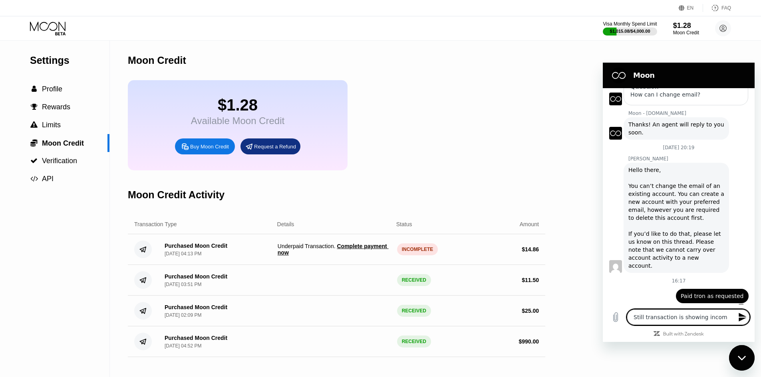
type textarea "Still transaction is showing incomp"
type textarea "x"
type textarea "Still transaction is showing incompl"
type textarea "x"
type textarea "Still transaction is showing incomple"
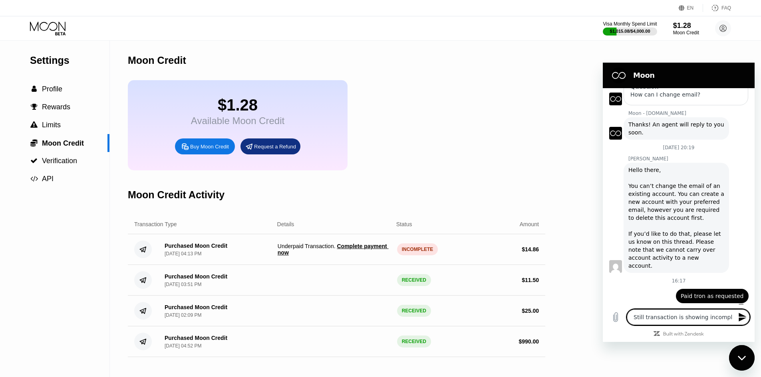
type textarea "x"
type textarea "Still transaction is showing incomplet"
type textarea "x"
type textarea "Still transaction is showing incomplete"
type textarea "x"
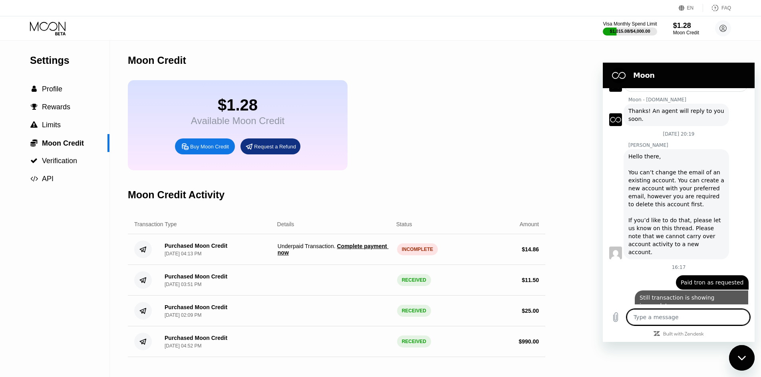
type textarea "x"
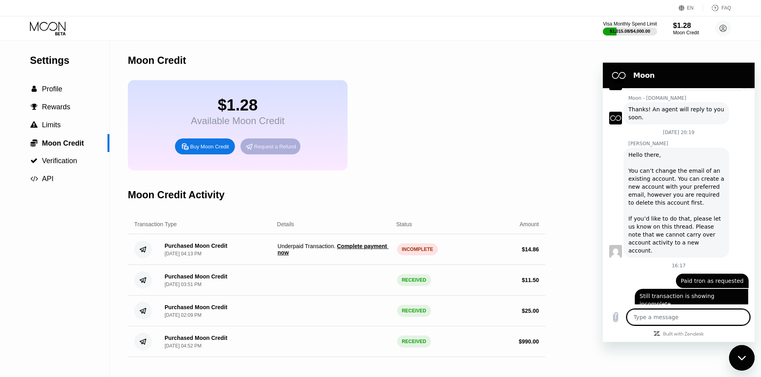
click at [266, 150] on div "Request a Refund" at bounding box center [275, 146] width 42 height 7
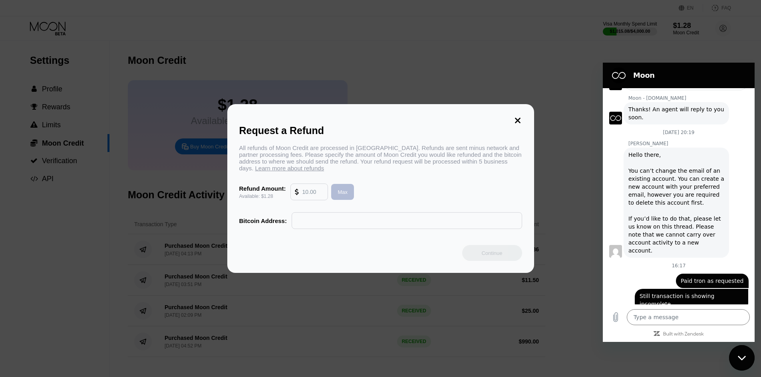
click at [337, 200] on div "Max" at bounding box center [342, 192] width 23 height 16
type input "1.28"
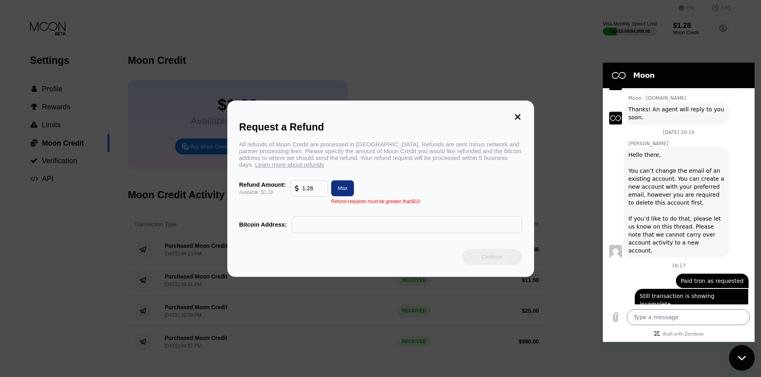
click at [516, 114] on icon at bounding box center [518, 117] width 6 height 6
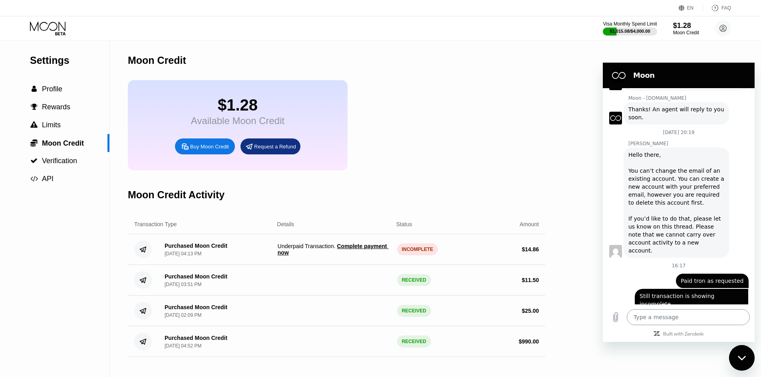
click at [655, 312] on textarea at bounding box center [688, 317] width 123 height 16
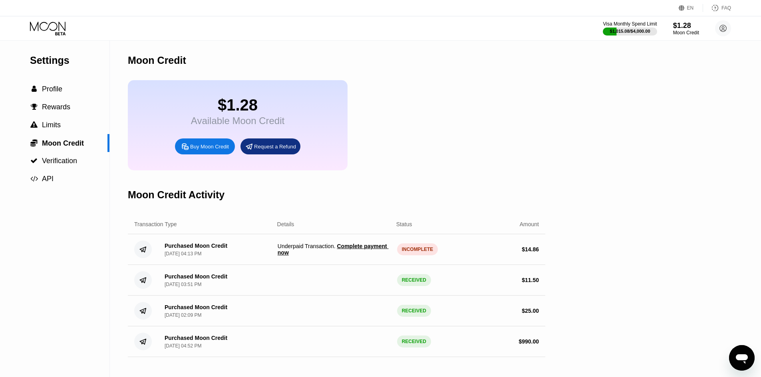
click at [746, 359] on icon "Open messaging window" at bounding box center [742, 360] width 12 height 10
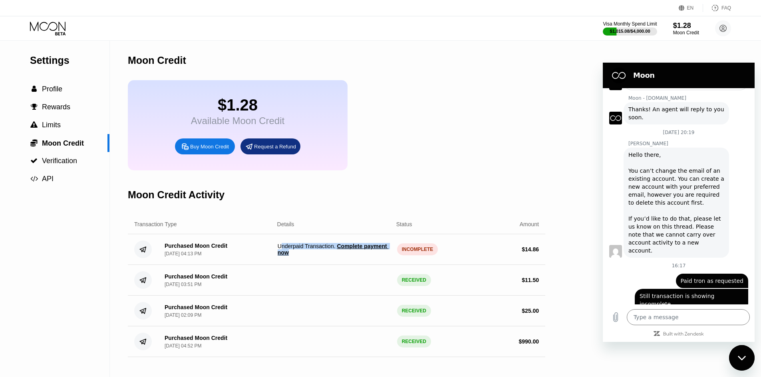
drag, startPoint x: 280, startPoint y: 254, endPoint x: 346, endPoint y: 270, distance: 68.3
click at [346, 265] on div "Purchased Moon Credit Sep 20, 2025, 04:13 PM Underpaid Transaction . Complete p…" at bounding box center [336, 249] width 417 height 31
click at [315, 265] on div "Purchased Moon Credit Sep 20, 2025, 04:13 PM Underpaid Transaction . Complete p…" at bounding box center [336, 249] width 417 height 31
drag, startPoint x: 278, startPoint y: 256, endPoint x: 291, endPoint y: 264, distance: 15.6
click at [291, 256] on span "Underpaid Transaction . Complete payment now" at bounding box center [334, 249] width 113 height 13
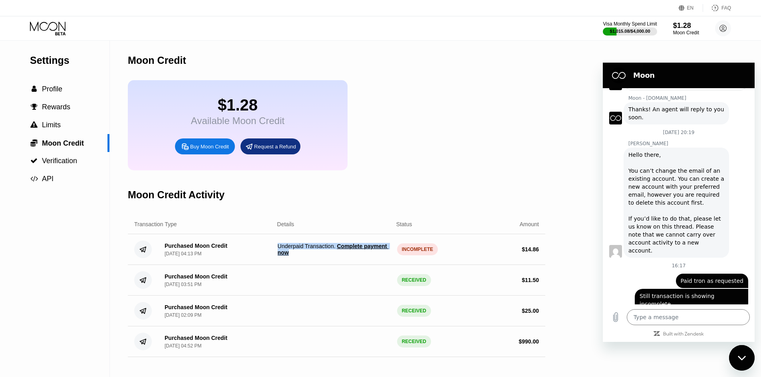
copy span "Underpaid Transaction . Complete payment now"
paste textarea "Underpaid Transaction. Complete payment now"
type textarea "Underpaid Transaction. Complete payment now"
type textarea "x"
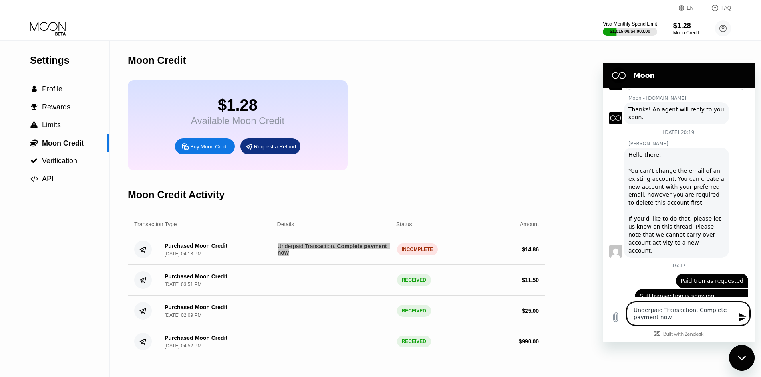
type textarea "Underpaid Transaction. Complete payment now"
click at [740, 318] on icon "Send message" at bounding box center [742, 317] width 8 height 9
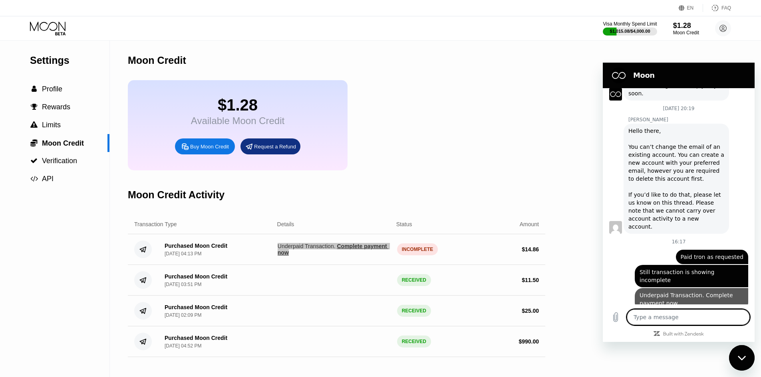
scroll to position [133, 0]
type textarea "x"
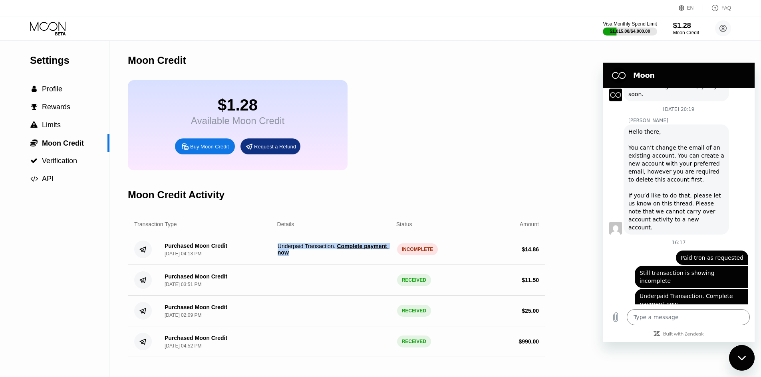
drag, startPoint x: 163, startPoint y: 254, endPoint x: 210, endPoint y: 261, distance: 46.8
click at [210, 257] on div "Purchased Moon Credit Sep 20, 2025, 04:13 PM" at bounding box center [192, 250] width 69 height 14
click at [201, 257] on div "Sep 20, 2025, 04:13 PM" at bounding box center [183, 254] width 37 height 6
click at [69, 116] on div " Rewards" at bounding box center [54, 107] width 109 height 18
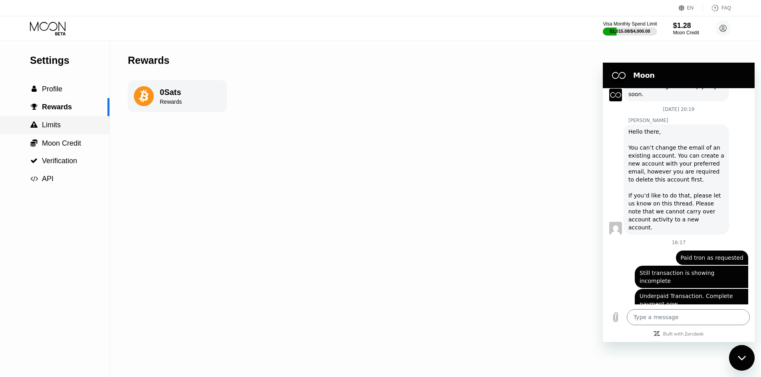
click at [73, 129] on div " Limits" at bounding box center [54, 125] width 109 height 8
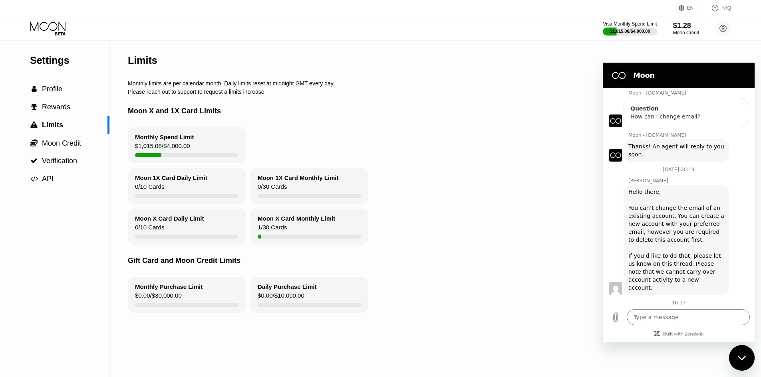
scroll to position [133, 0]
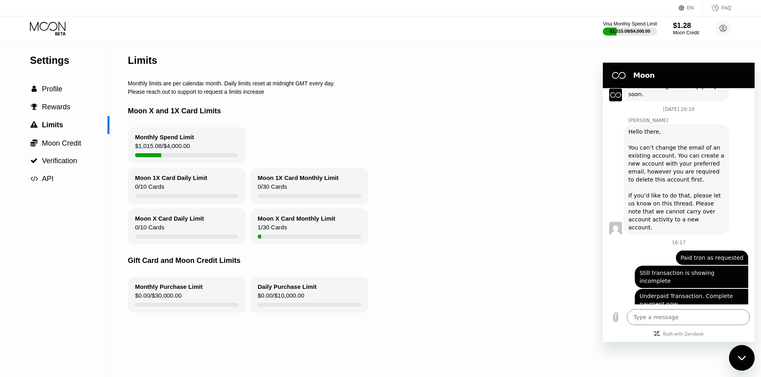
click at [691, 240] on div "16:17" at bounding box center [679, 243] width 152 height 6
click at [70, 89] on div " Profile" at bounding box center [54, 89] width 109 height 8
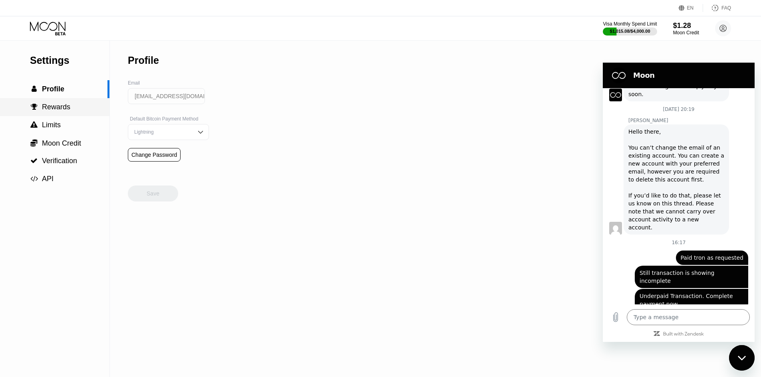
click at [70, 102] on div " Rewards" at bounding box center [54, 107] width 109 height 18
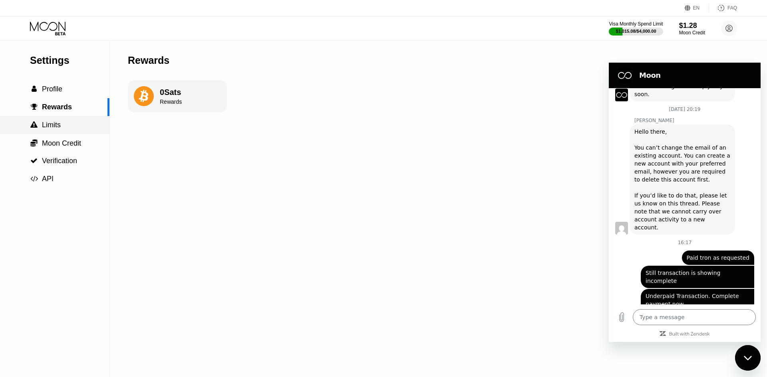
click at [72, 129] on div " Limits" at bounding box center [54, 125] width 109 height 8
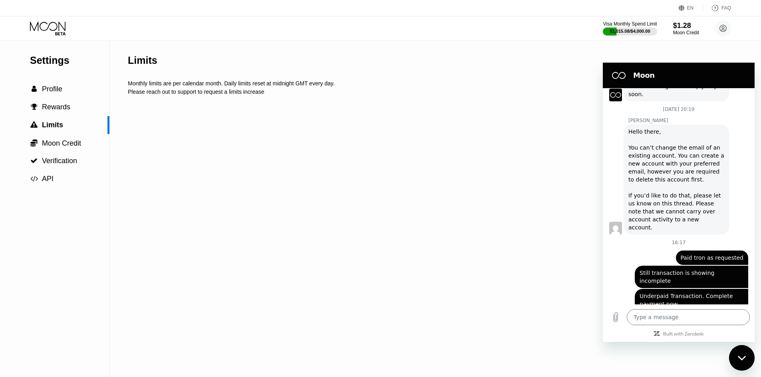
click at [57, 33] on icon at bounding box center [60, 33] width 10 height 3
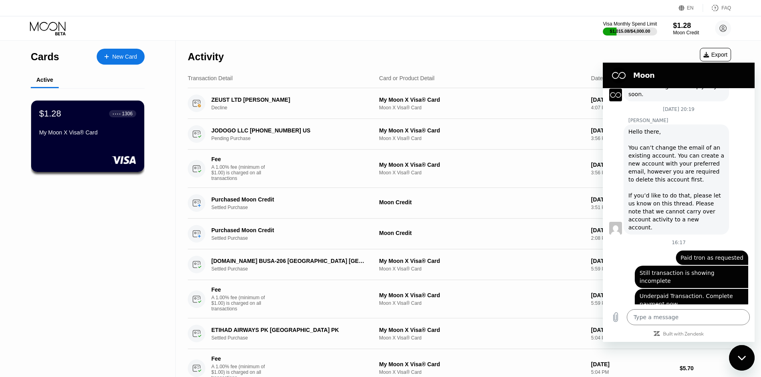
scroll to position [126, 0]
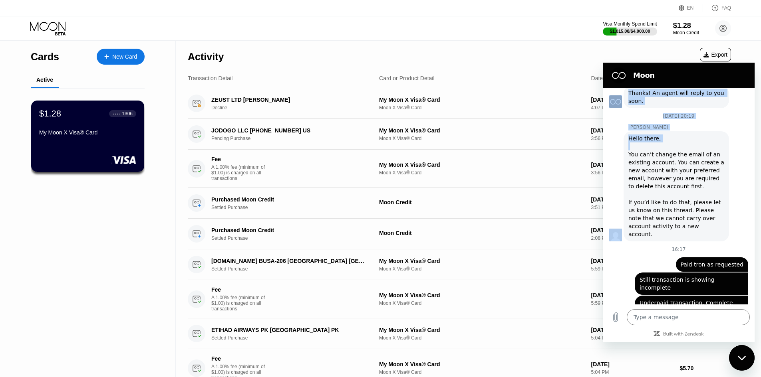
drag, startPoint x: 711, startPoint y: 79, endPoint x: 700, endPoint y: 143, distance: 64.9
click at [712, 147] on div "Moon 15 September at 17:06 Moon - paywithmoon.com Moon - paywithmoon.com says: …" at bounding box center [679, 203] width 152 height 280
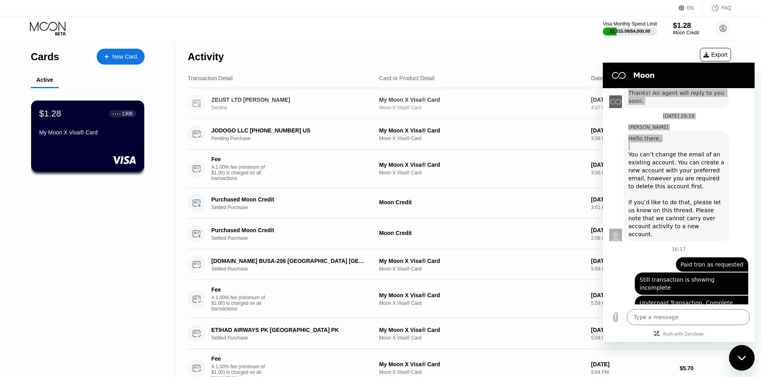
click at [299, 105] on div "ZEUST LTD NICOSIA CY Decline" at bounding box center [294, 104] width 167 height 14
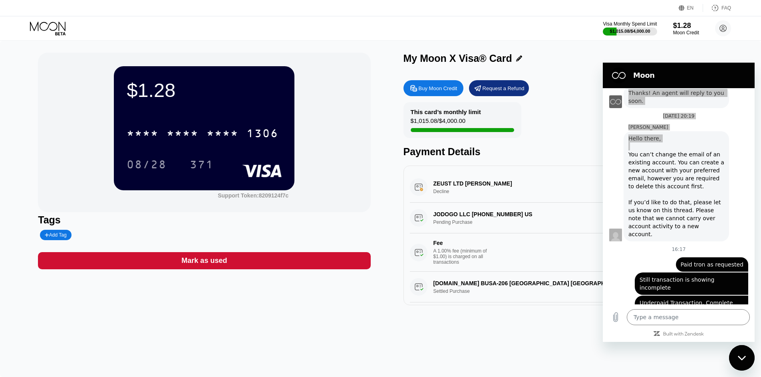
scroll to position [133, 0]
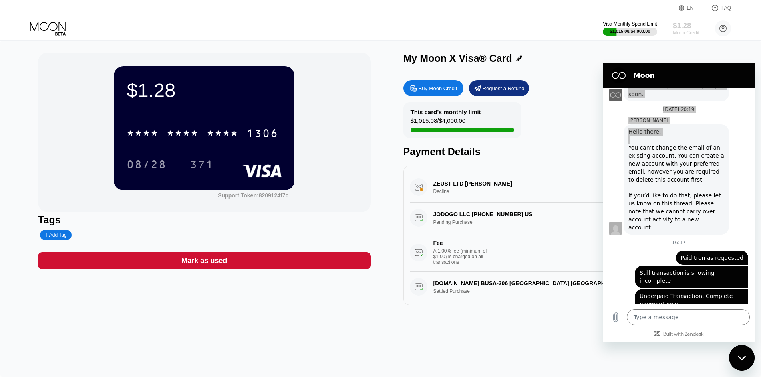
click at [680, 33] on div "Moon Credit" at bounding box center [685, 33] width 27 height 6
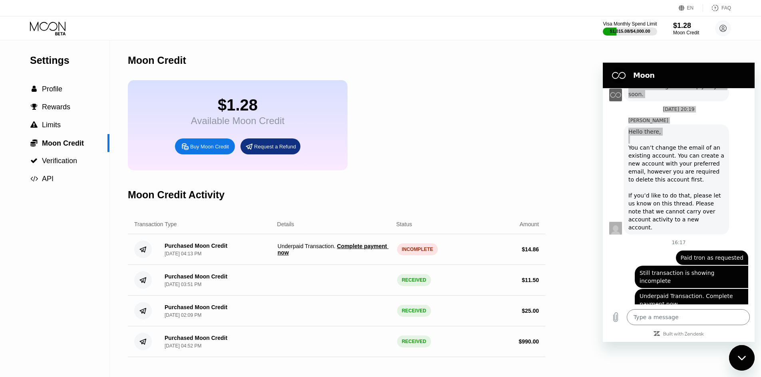
drag, startPoint x: 543, startPoint y: 258, endPoint x: 527, endPoint y: 265, distance: 17.4
click at [527, 265] on div "Purchased Moon Credit Sep 20, 2025, 04:13 PM Underpaid Transaction . Complete p…" at bounding box center [336, 249] width 417 height 31
click at [452, 284] on div "$ 11.50" at bounding box center [482, 280] width 113 height 6
drag, startPoint x: 167, startPoint y: 254, endPoint x: 188, endPoint y: 253, distance: 21.2
click at [188, 249] on div "Purchased Moon Credit" at bounding box center [196, 246] width 63 height 6
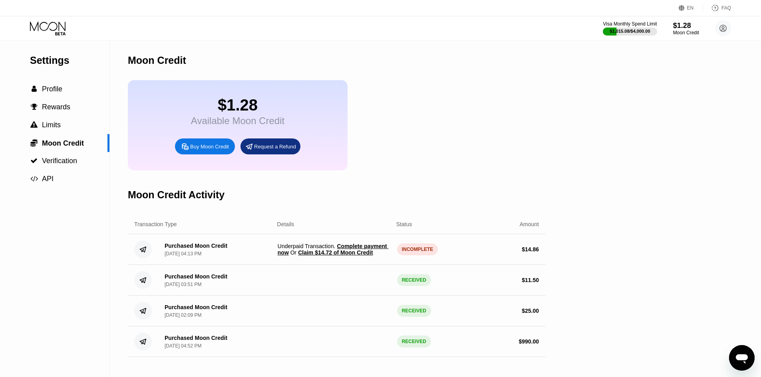
click at [747, 361] on icon "Open messaging window" at bounding box center [741, 358] width 14 height 14
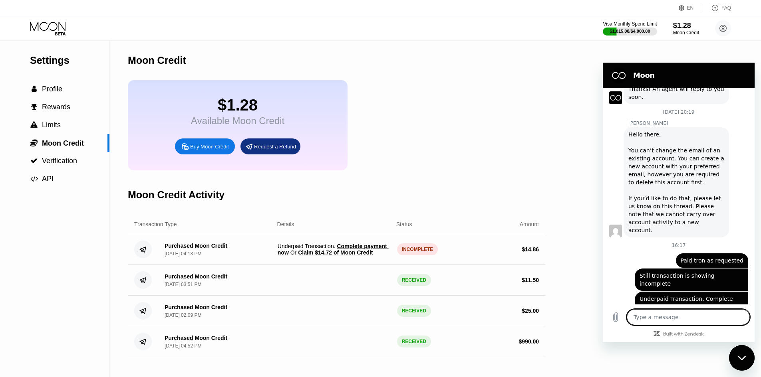
scroll to position [133, 0]
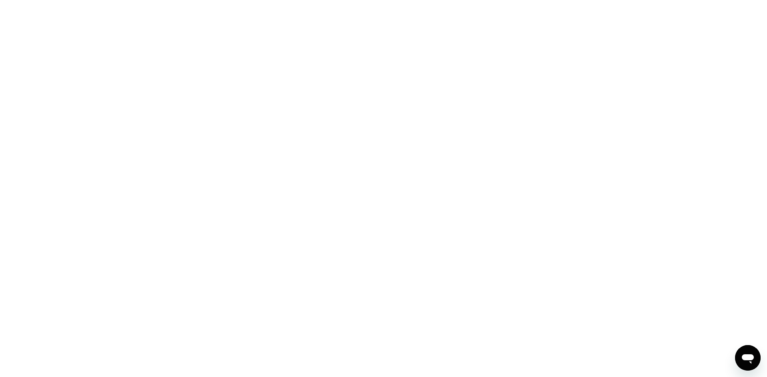
click at [746, 358] on icon "Open messaging window" at bounding box center [748, 360] width 12 height 10
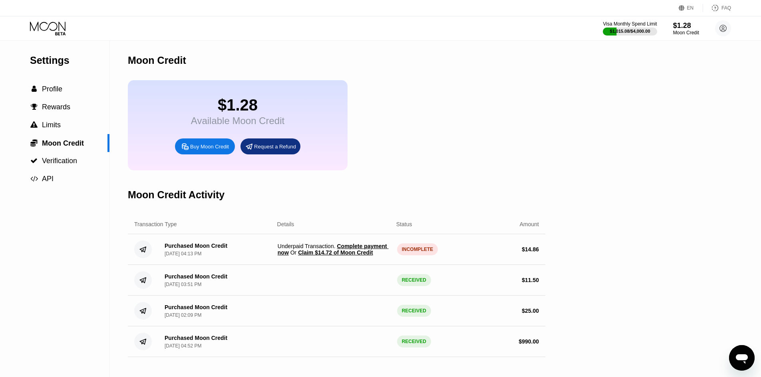
click at [334, 256] on span "Claim $14.72 of Moon Credit" at bounding box center [335, 253] width 75 height 6
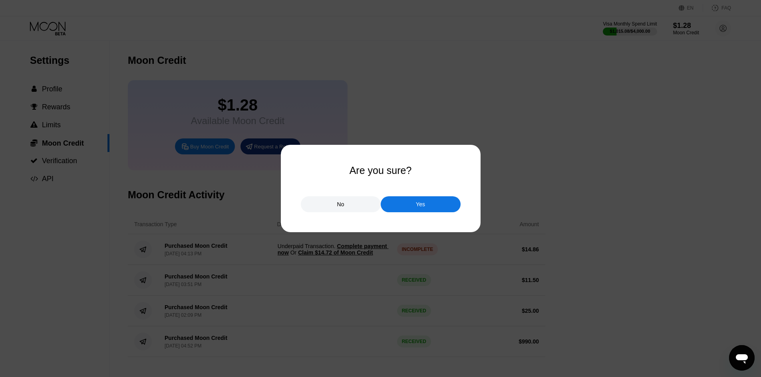
click at [408, 211] on div "Yes" at bounding box center [421, 204] width 80 height 16
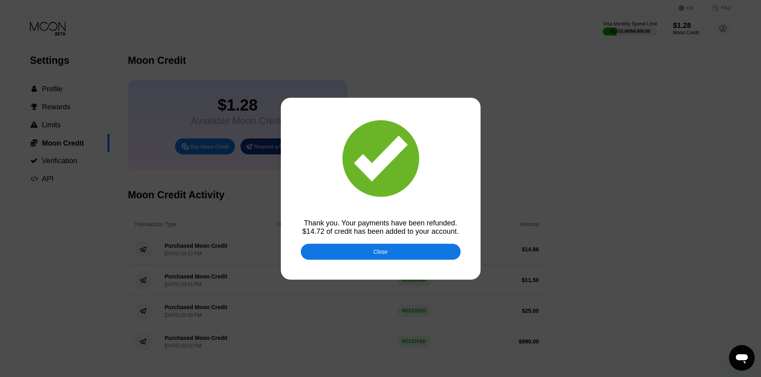
click at [353, 250] on div "Close" at bounding box center [381, 252] width 160 height 16
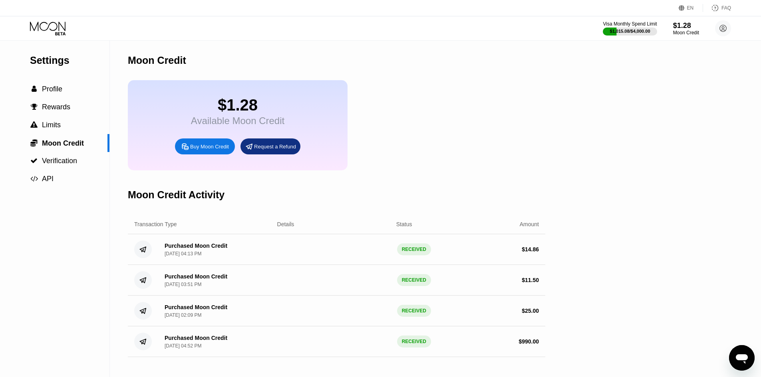
click at [747, 351] on div "Open messaging window" at bounding box center [742, 358] width 24 height 24
type textarea "x"
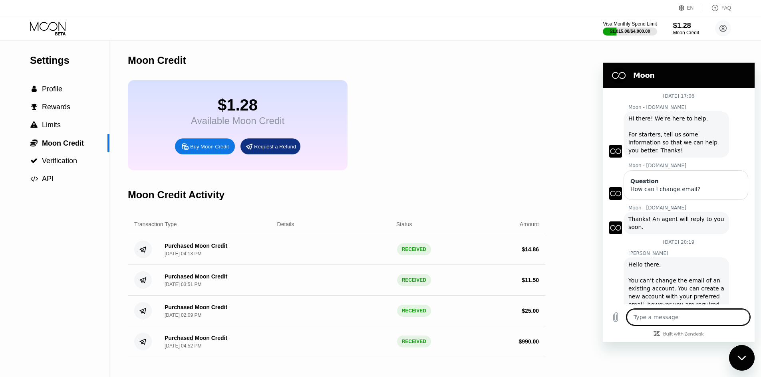
scroll to position [133, 0]
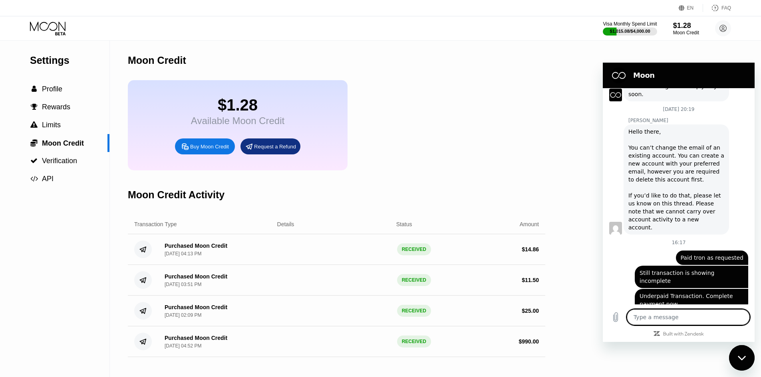
click at [440, 138] on div "$1.28 Available Moon Credit Buy Moon Credit Request a Refund" at bounding box center [336, 125] width 417 height 90
click at [686, 23] on div "$1.28" at bounding box center [685, 25] width 27 height 8
click at [683, 30] on div "$1.28" at bounding box center [685, 25] width 27 height 8
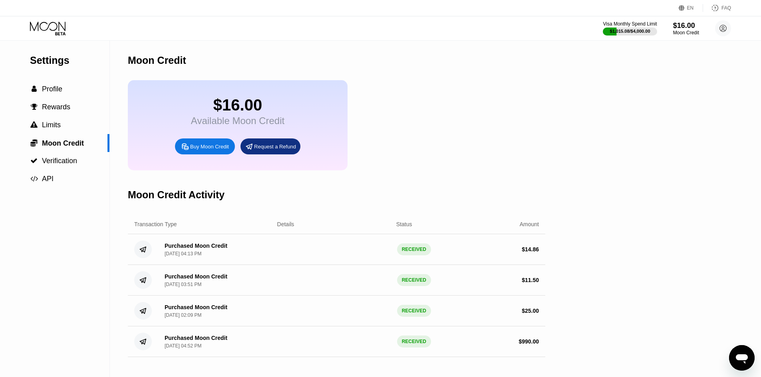
click at [266, 150] on div "Request a Refund" at bounding box center [275, 146] width 42 height 7
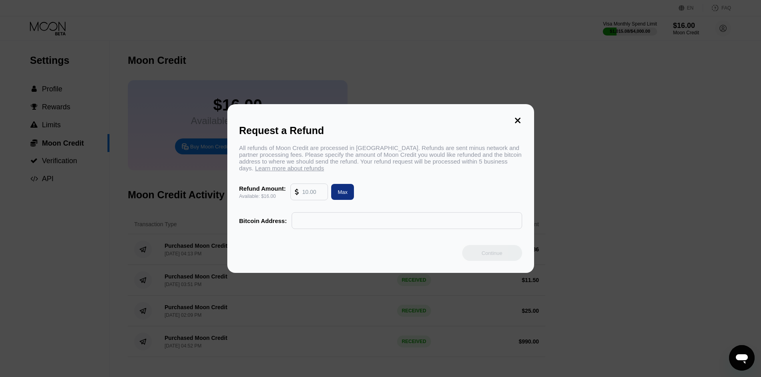
drag, startPoint x: 348, startPoint y: 197, endPoint x: 343, endPoint y: 198, distance: 5.7
click at [348, 197] on div "Max" at bounding box center [342, 192] width 23 height 16
type input "16.00"
click at [330, 226] on input "text" at bounding box center [407, 221] width 222 height 16
click at [516, 121] on icon at bounding box center [517, 120] width 9 height 9
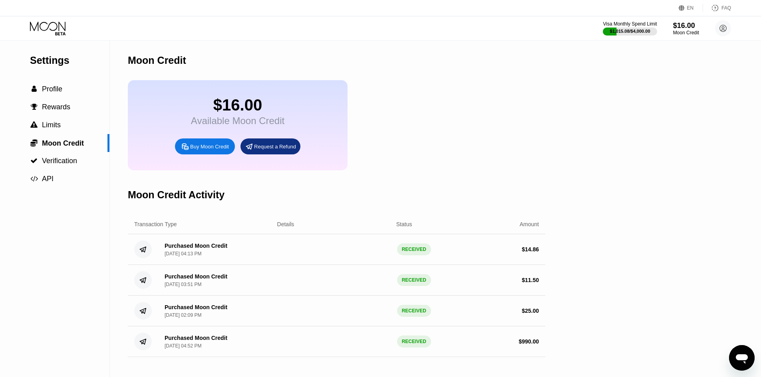
click at [282, 150] on div "Request a Refund" at bounding box center [275, 146] width 42 height 7
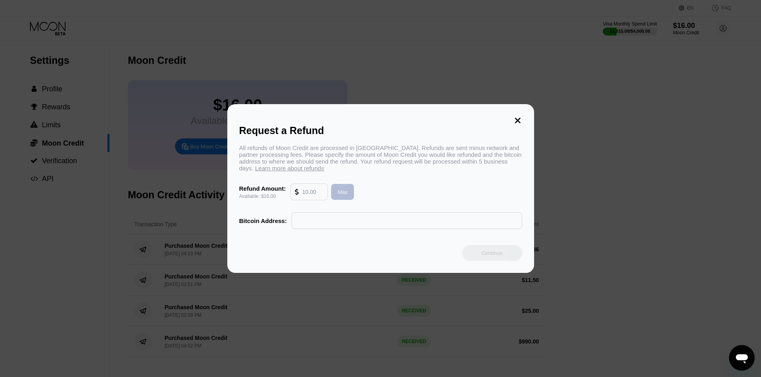
click at [337, 196] on div "Max" at bounding box center [342, 192] width 10 height 7
type input "16.00"
click at [517, 116] on icon at bounding box center [517, 120] width 9 height 9
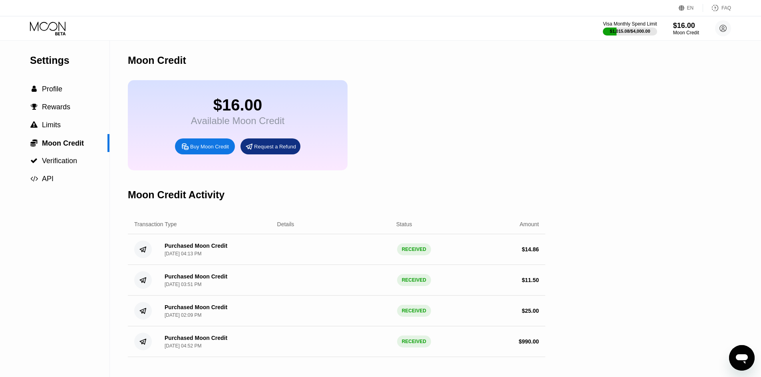
click at [50, 23] on icon at bounding box center [48, 26] width 36 height 9
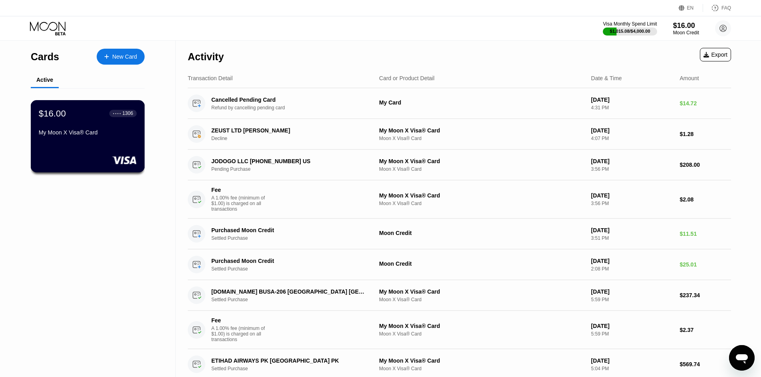
click at [109, 148] on div "$16.00 ● ● ● ● 1306 My Moon X Visa® Card" at bounding box center [88, 136] width 114 height 72
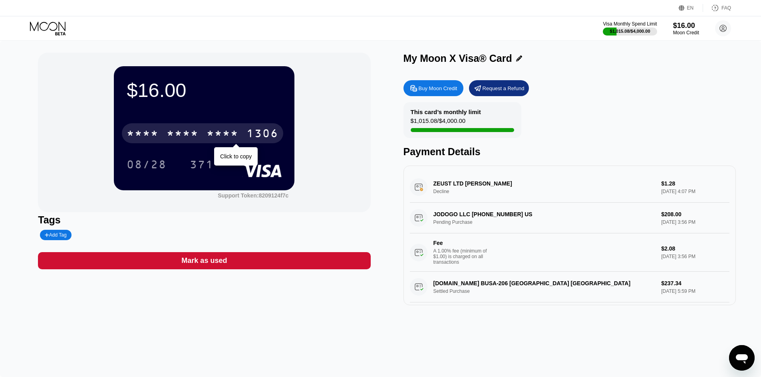
click at [190, 138] on div "* * * *" at bounding box center [183, 134] width 32 height 13
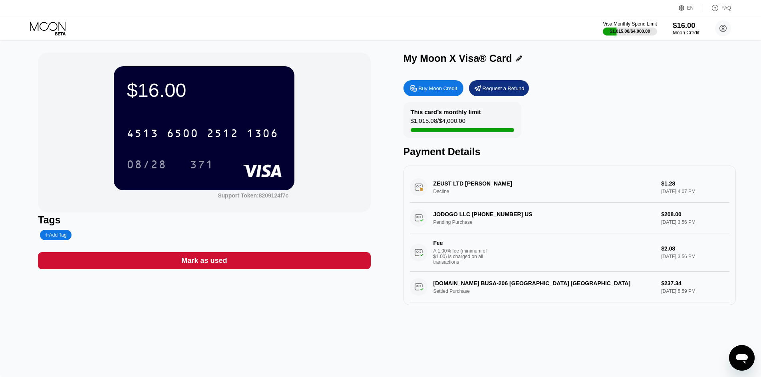
click at [684, 36] on div "Moon Credit" at bounding box center [685, 33] width 27 height 6
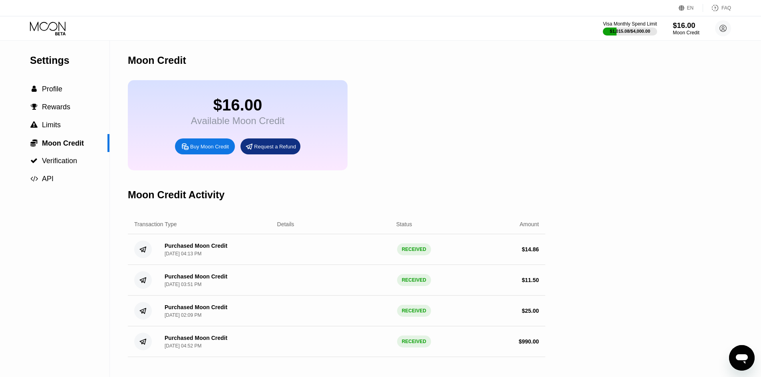
click at [684, 36] on div "Moon Credit" at bounding box center [685, 33] width 27 height 6
click at [60, 97] on div " Profile" at bounding box center [54, 89] width 109 height 18
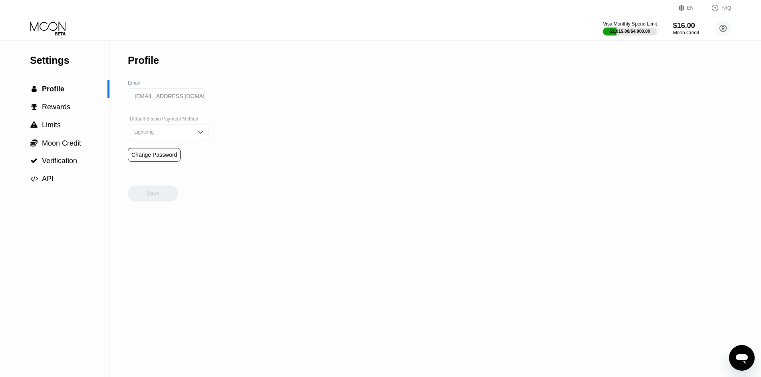
click at [45, 31] on icon at bounding box center [48, 29] width 37 height 14
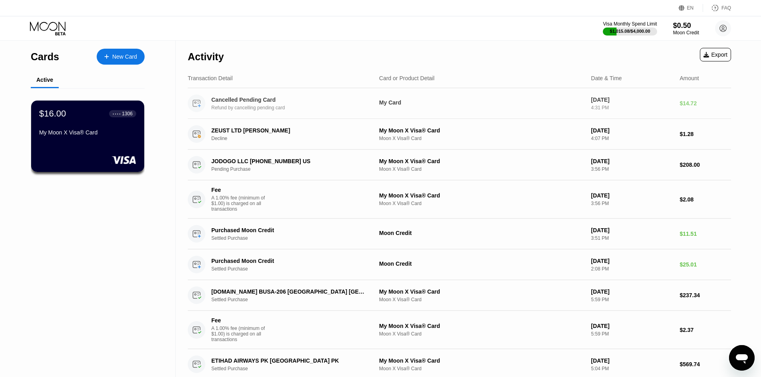
click at [276, 109] on div "Refund by cancelling pending card" at bounding box center [294, 108] width 167 height 6
click at [45, 28] on icon at bounding box center [48, 29] width 37 height 14
click at [44, 28] on icon at bounding box center [48, 29] width 37 height 14
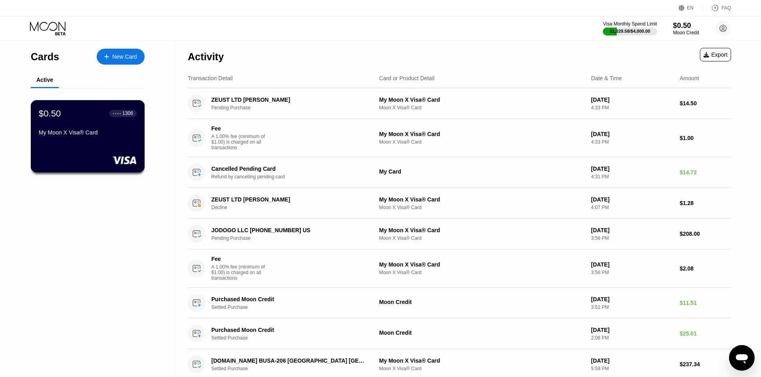
click at [67, 111] on div "$0.50 ● ● ● ● 1306" at bounding box center [88, 113] width 98 height 10
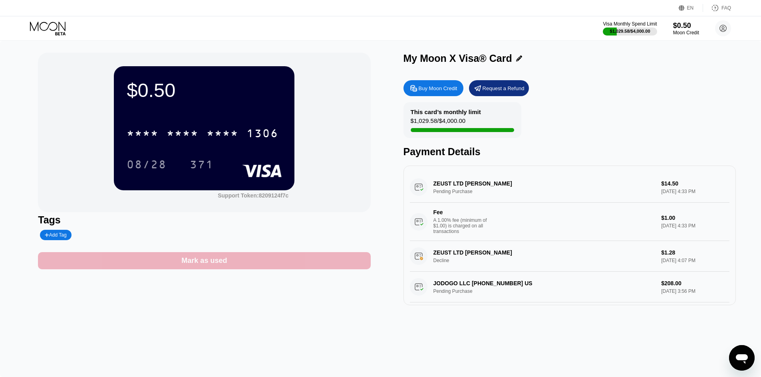
click at [153, 258] on div "Mark as used" at bounding box center [204, 260] width 332 height 17
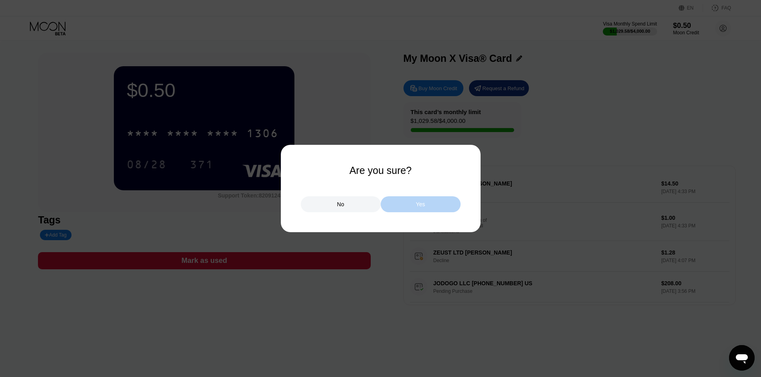
click at [422, 201] on div "Yes" at bounding box center [421, 204] width 80 height 16
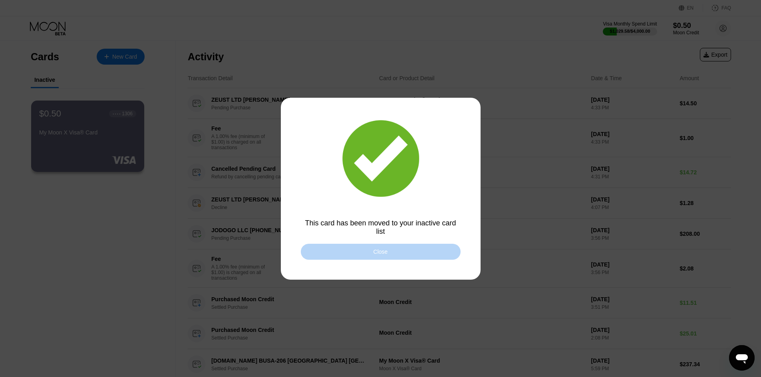
click at [358, 252] on div "Close" at bounding box center [381, 252] width 160 height 16
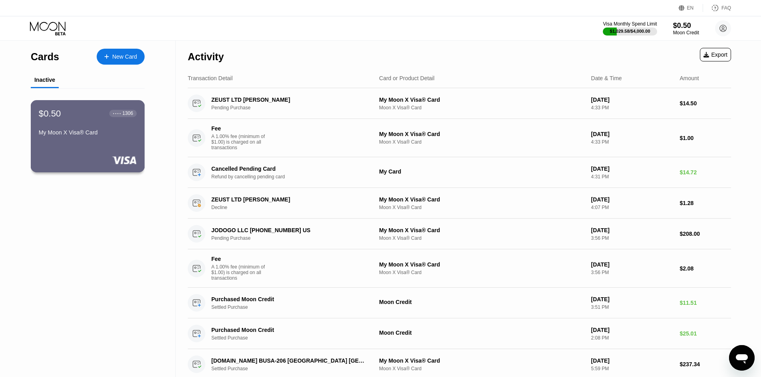
click at [101, 146] on div "$0.50 ● ● ● ● 1306 My Moon X Visa® Card" at bounding box center [88, 136] width 114 height 72
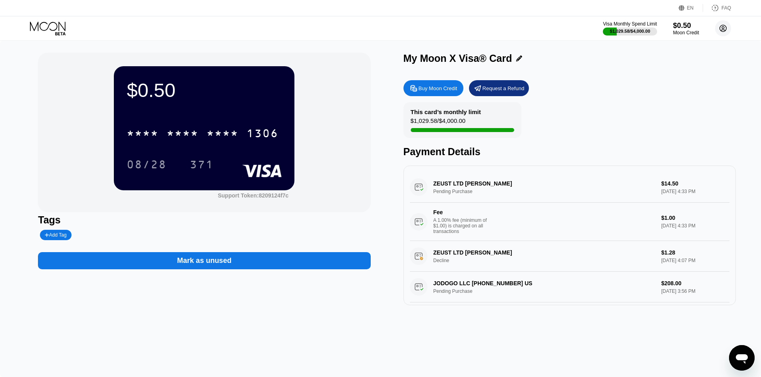
click at [723, 34] on circle at bounding box center [723, 28] width 16 height 16
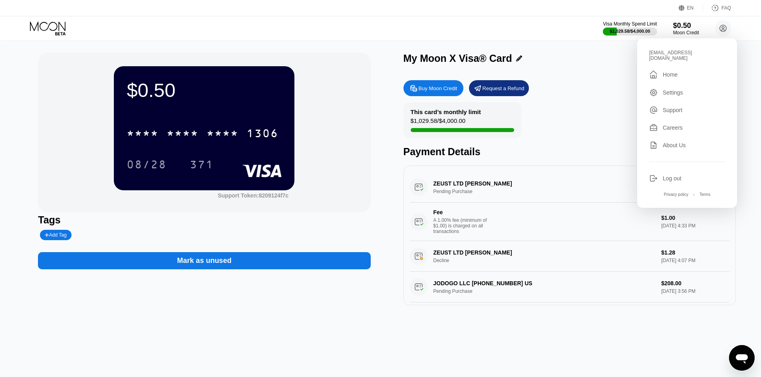
click at [672, 175] on div "Log out" at bounding box center [671, 178] width 19 height 6
